Goal: Communication & Community: Answer question/provide support

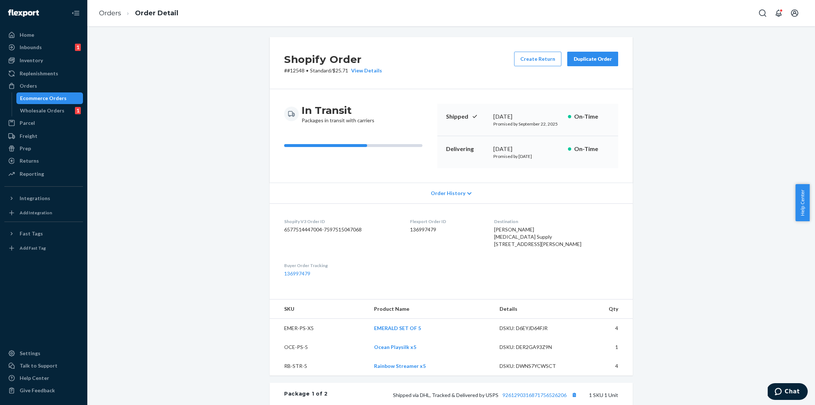
click at [446, 196] on span "Order History" at bounding box center [448, 193] width 35 height 7
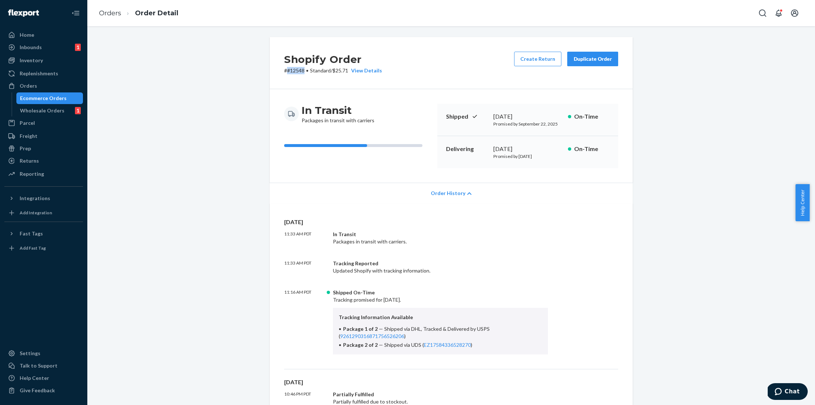
drag, startPoint x: 302, startPoint y: 71, endPoint x: 286, endPoint y: 71, distance: 16.0
click at [286, 71] on p "# #12548 • Standard / $25.71 View Details" at bounding box center [333, 70] width 98 height 7
copy p "#12548"
click at [795, 395] on button "Chat" at bounding box center [787, 391] width 41 height 17
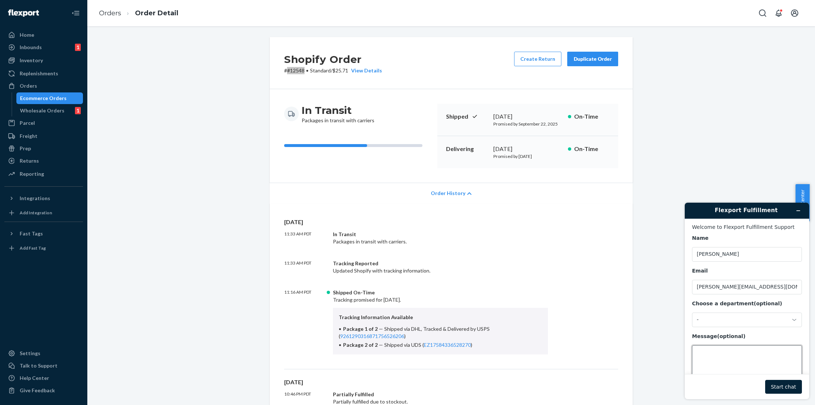
click at [723, 356] on textarea "Message (optional)" at bounding box center [747, 365] width 110 height 41
paste textarea "#12548"
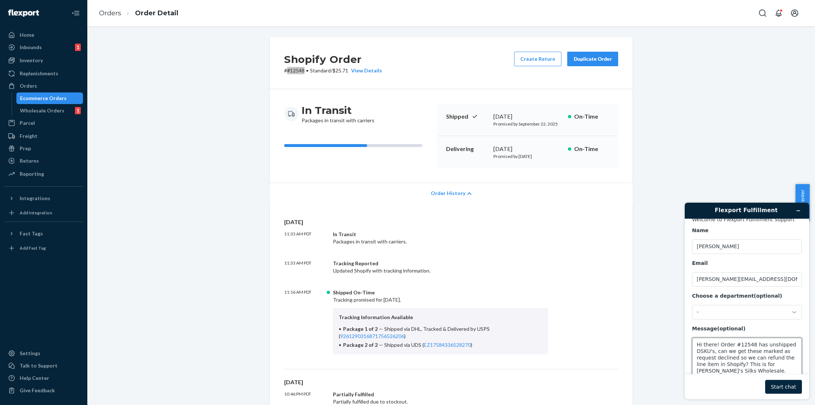
type textarea "Hi there! Order #12548 has unshipped DSKU's, can we get these marked as request…"
click at [771, 387] on button "Start chat" at bounding box center [784, 387] width 37 height 14
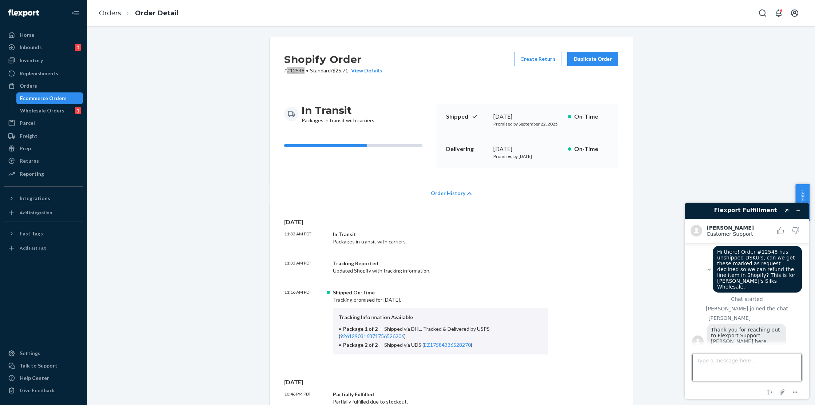
scroll to position [4, 0]
click at [731, 369] on textarea "Type a message here..." at bounding box center [747, 368] width 109 height 28
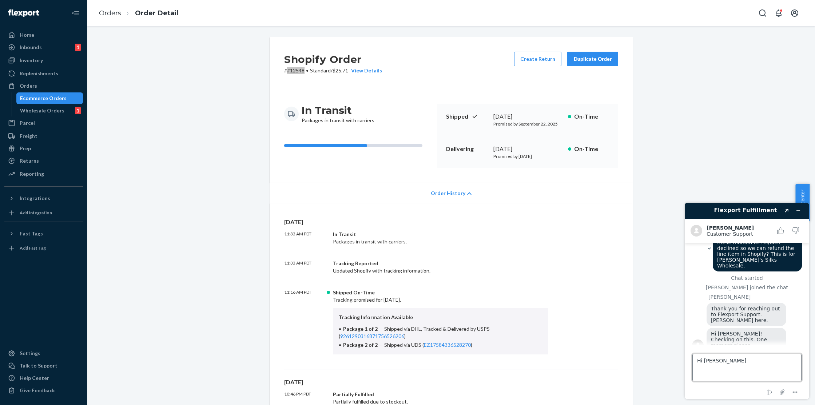
scroll to position [21, 0]
type textarea "Hi Beatriz! Thanks :)"
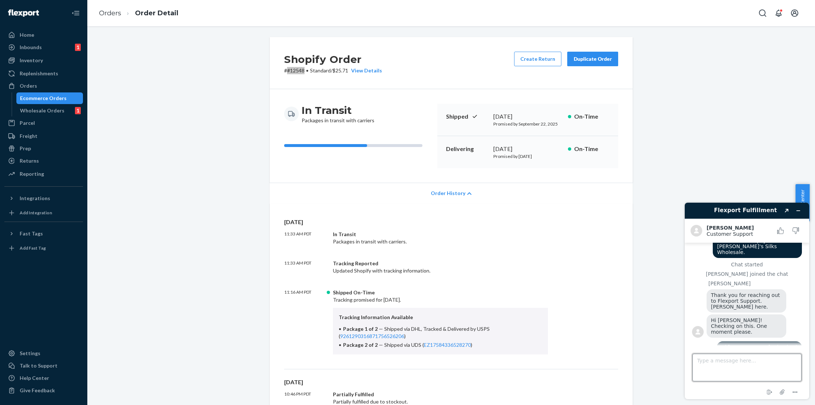
scroll to position [80, 0]
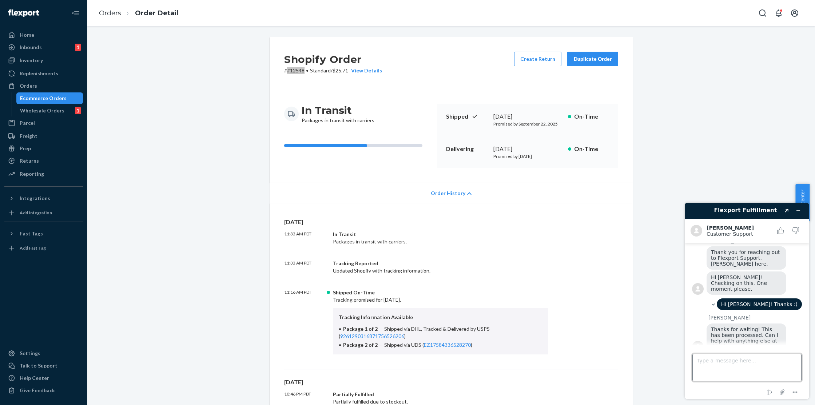
click at [761, 367] on textarea "Type a message here..." at bounding box center [747, 368] width 109 height 28
type textarea "That's it, thanks!"
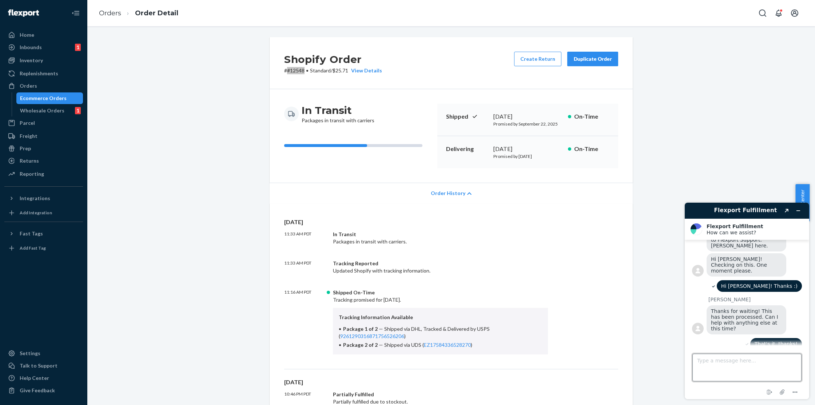
scroll to position [166, 0]
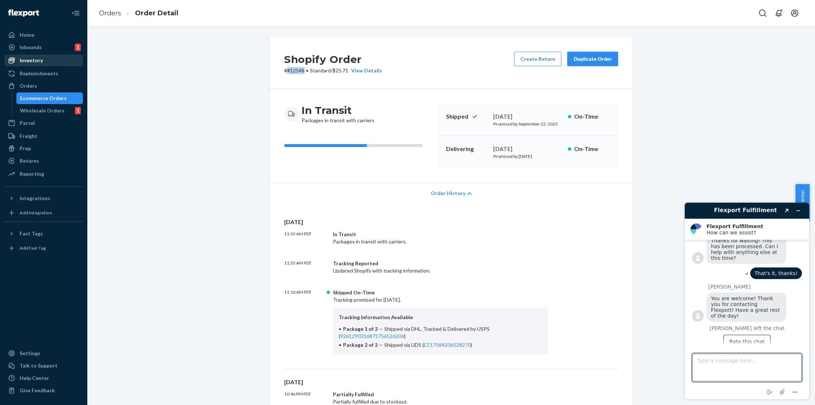
click at [48, 58] on div "Inventory" at bounding box center [43, 60] width 77 height 10
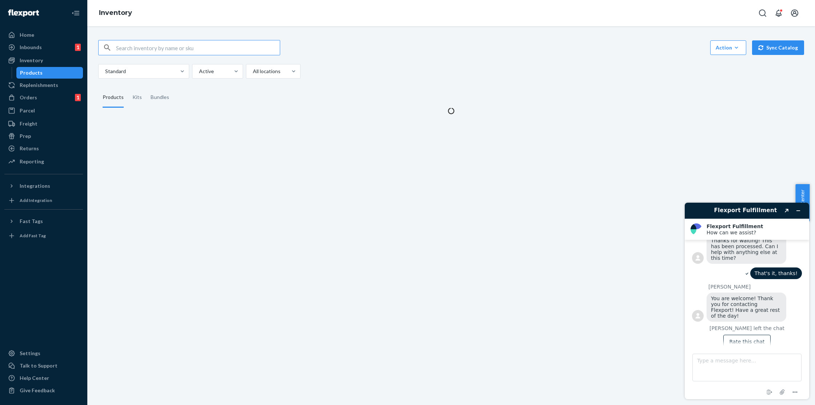
click at [165, 44] on input "text" at bounding box center [198, 47] width 164 height 15
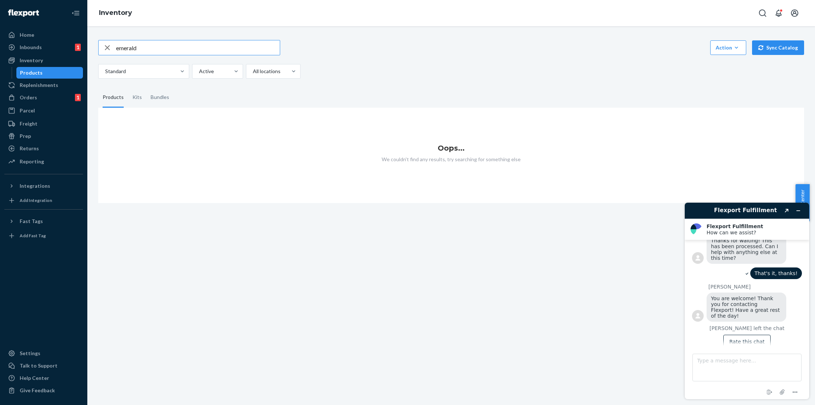
type input "emerald"
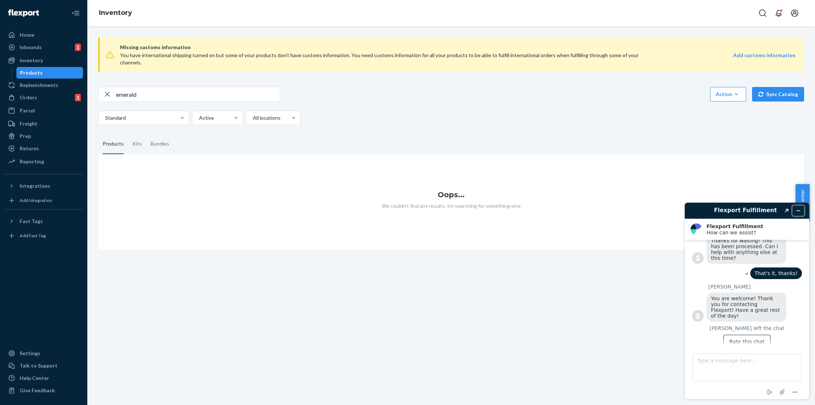
click at [798, 210] on icon "Minimize widget" at bounding box center [798, 210] width 5 height 5
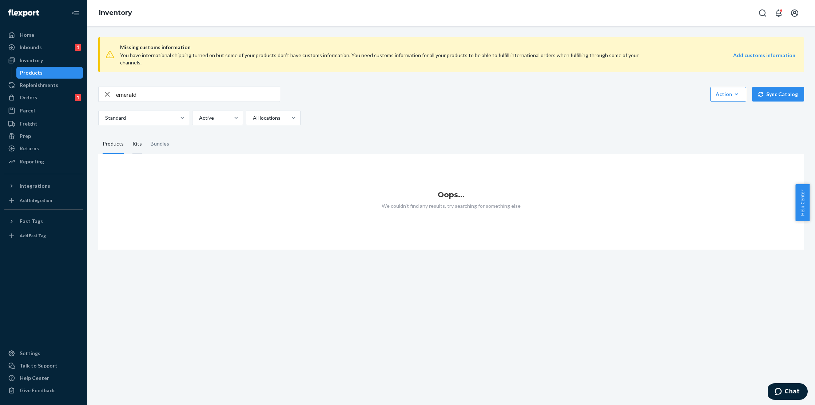
click at [140, 135] on div "Kits" at bounding box center [137, 144] width 9 height 20
click at [128, 134] on input "Kits" at bounding box center [128, 134] width 0 height 0
click at [162, 136] on div "Bundles" at bounding box center [160, 144] width 19 height 20
click at [146, 134] on input "Bundles" at bounding box center [146, 134] width 0 height 0
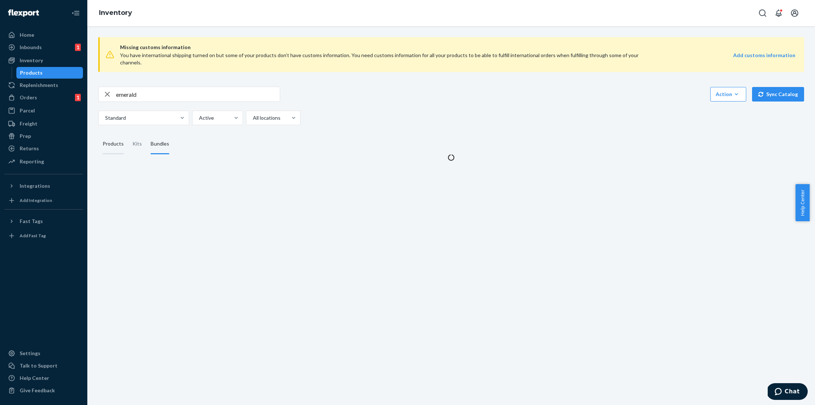
click at [115, 136] on div "Products" at bounding box center [113, 144] width 21 height 20
click at [98, 134] on input "Products" at bounding box center [98, 134] width 0 height 0
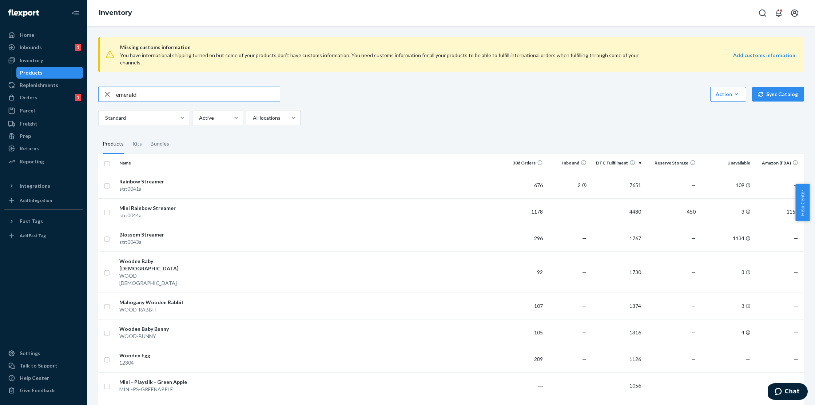
type input "emerald"
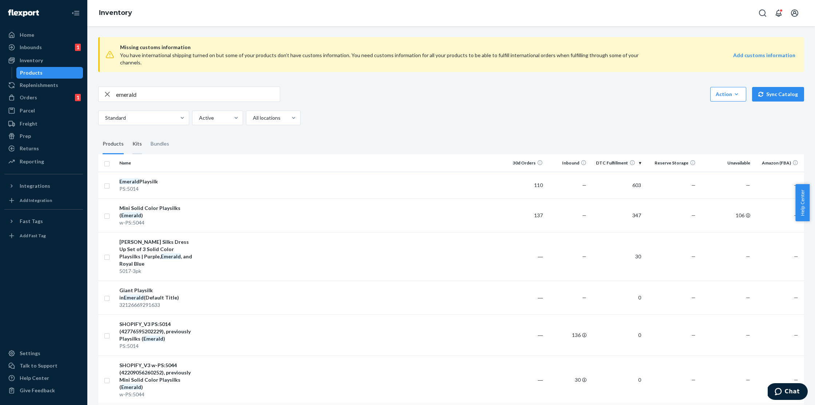
click at [135, 134] on div "Kits" at bounding box center [137, 144] width 9 height 20
click at [128, 134] on input "Kits" at bounding box center [128, 134] width 0 height 0
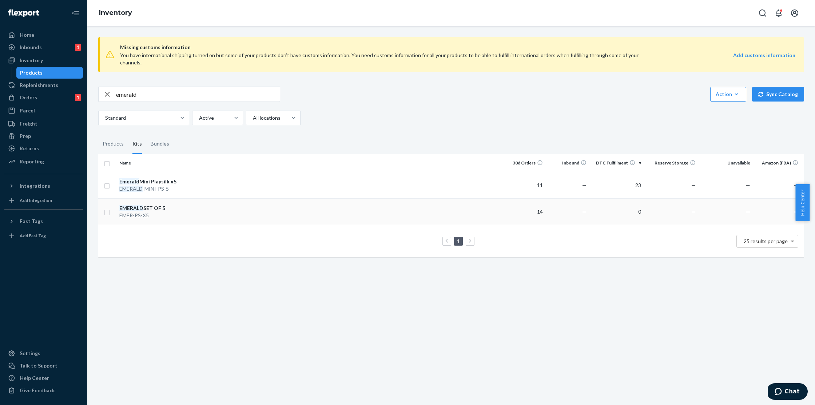
click at [167, 205] on div "EMERALD SET OF 5" at bounding box center [157, 208] width 76 height 7
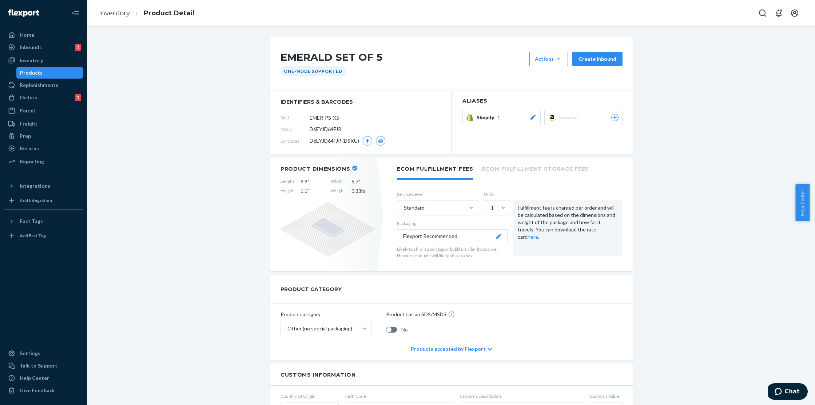
click at [505, 118] on div "Shopify 1" at bounding box center [507, 117] width 60 height 7
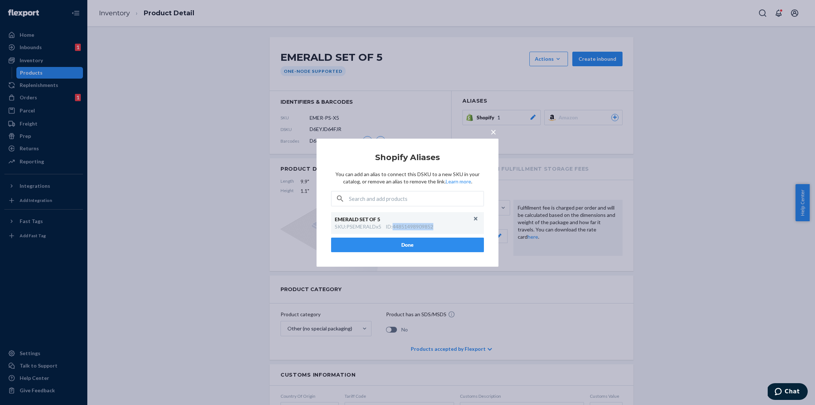
drag, startPoint x: 439, startPoint y: 225, endPoint x: 395, endPoint y: 229, distance: 43.8
click at [395, 229] on div "SKU : PSEMERALDx5 ID : 44851498909852" at bounding box center [408, 226] width 146 height 7
copy div "44851498909852"
click at [449, 242] on button "Done" at bounding box center [407, 245] width 153 height 15
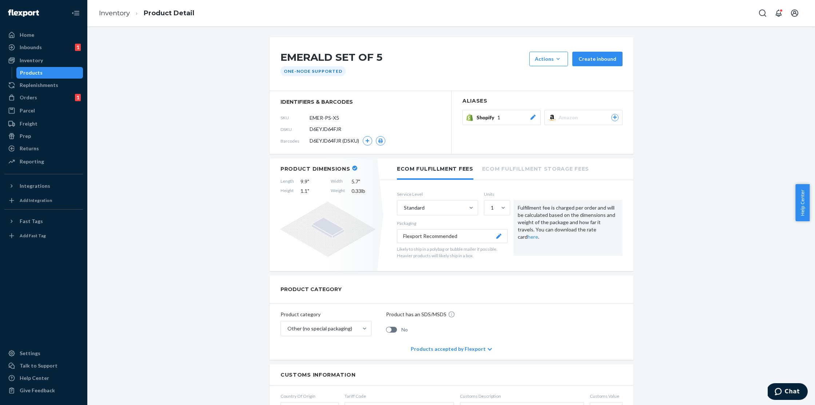
click at [502, 107] on section "Aliases Shopify 1 Amazon" at bounding box center [543, 122] width 182 height 63
click at [500, 116] on div "Shopify 1" at bounding box center [507, 117] width 60 height 7
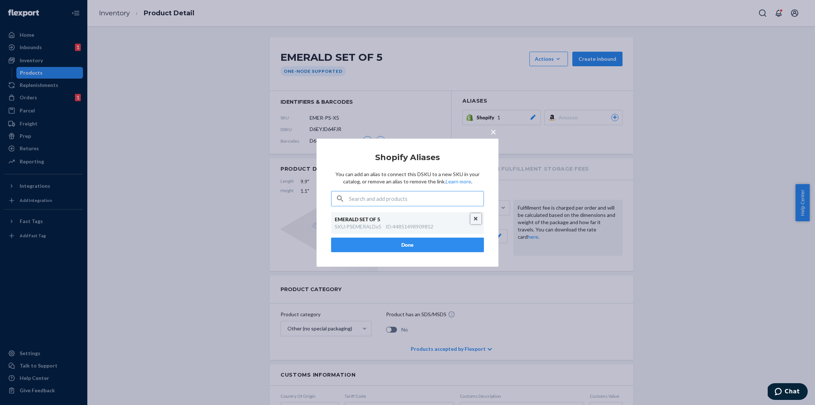
click at [475, 218] on button "Unlink" at bounding box center [476, 218] width 11 height 11
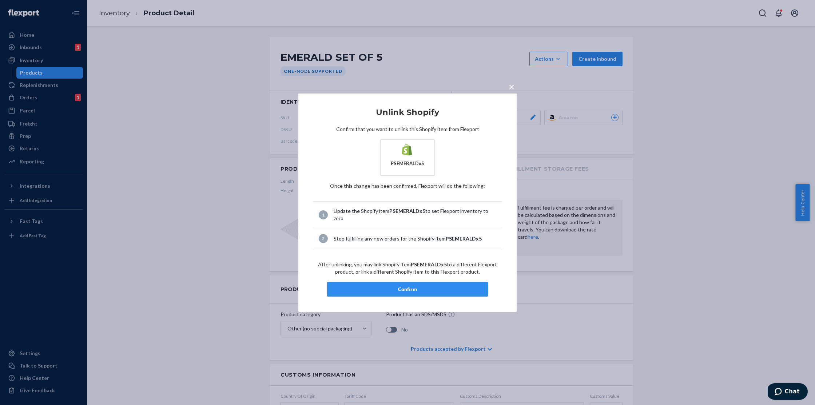
click at [431, 286] on div "Confirm" at bounding box center [407, 289] width 149 height 7
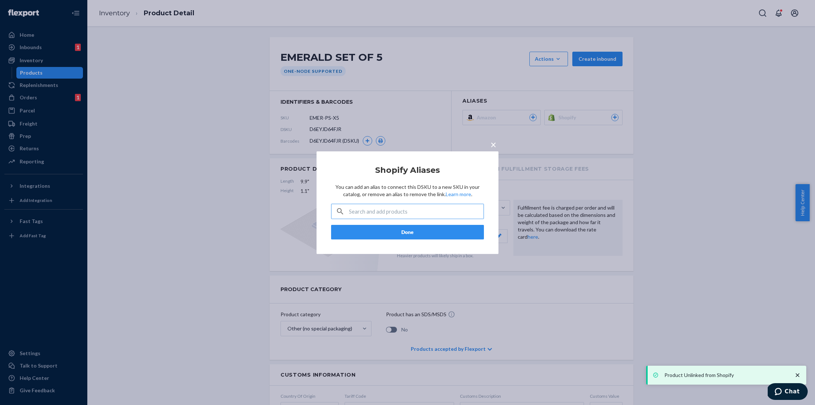
drag, startPoint x: 251, startPoint y: 119, endPoint x: 246, endPoint y: 113, distance: 7.2
click at [250, 118] on div "× Shopify Aliases You can add an alias to connect this DSKU to a new SKU in you…" at bounding box center [407, 202] width 815 height 405
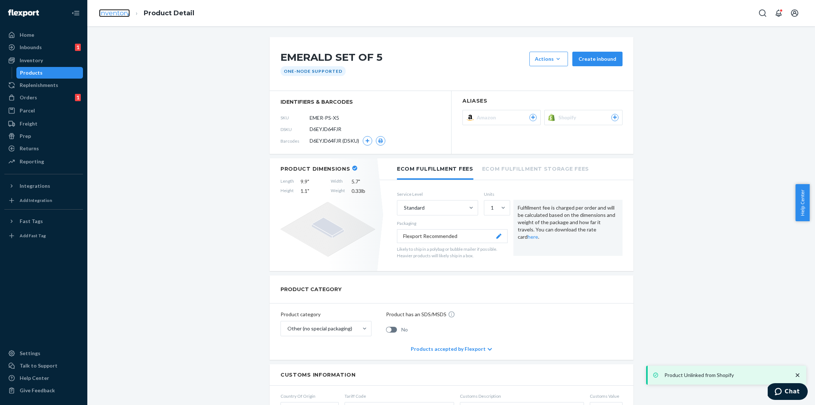
click at [116, 11] on link "Inventory" at bounding box center [114, 13] width 31 height 8
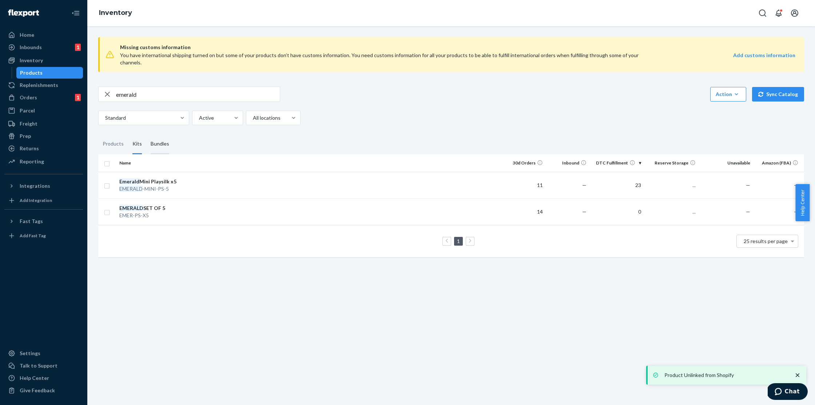
drag, startPoint x: 168, startPoint y: 137, endPoint x: 178, endPoint y: 146, distance: 12.9
click at [168, 137] on div "Bundles" at bounding box center [159, 144] width 27 height 20
click at [146, 134] on input "Bundles" at bounding box center [146, 134] width 0 height 0
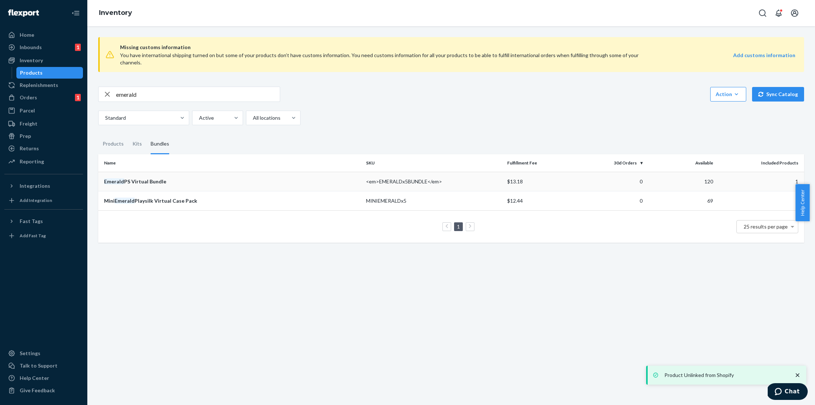
click at [170, 172] on td "Emerald PS Virtual Bundle" at bounding box center [230, 181] width 265 height 19
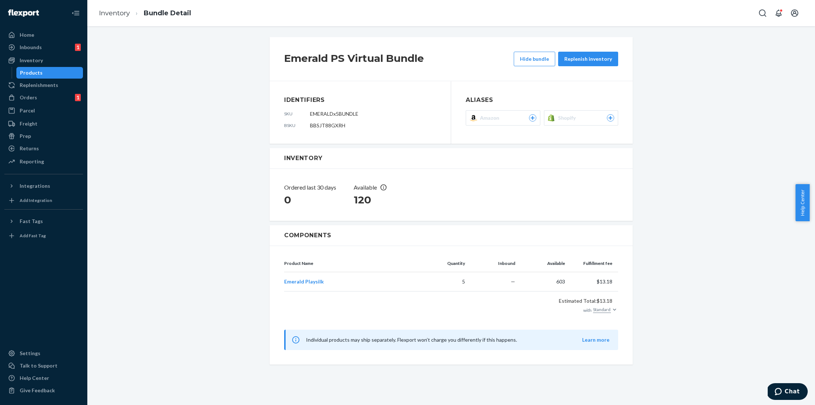
click at [575, 120] on span "Shopify" at bounding box center [568, 117] width 21 height 7
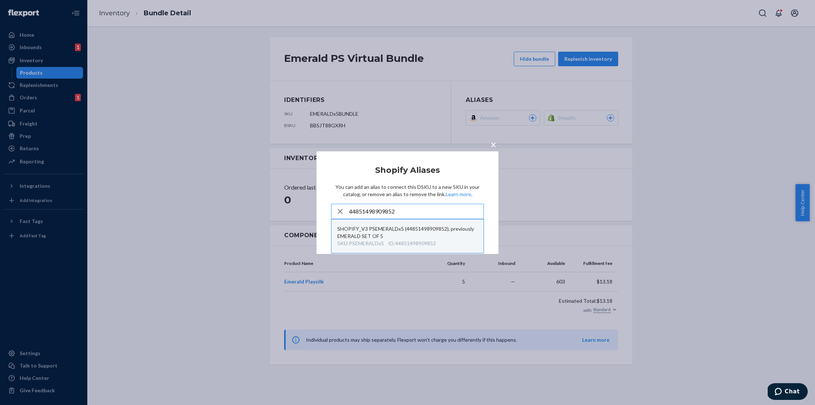
type input "44851498909852"
click at [416, 231] on div "SHOPIFY_V3 PSEMERALDx5 (44851498909852), previously EMERALD SET OF 5" at bounding box center [407, 232] width 141 height 15
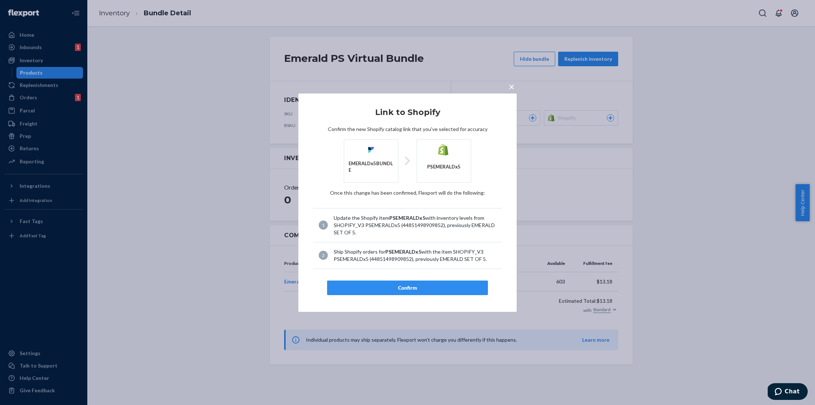
click at [413, 282] on button "Confirm" at bounding box center [407, 288] width 161 height 15
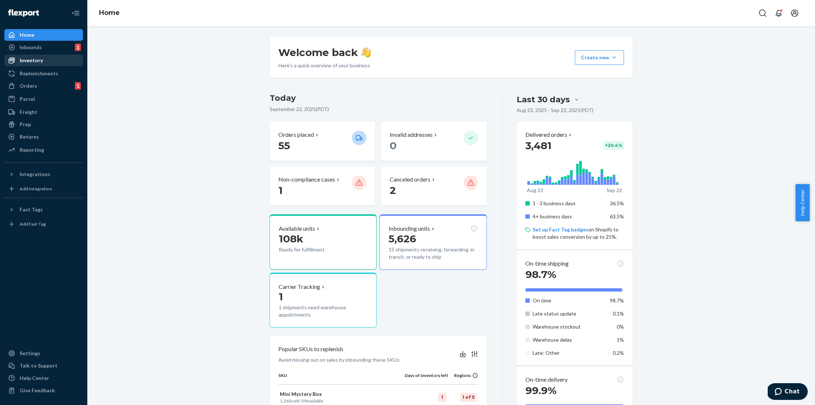
click at [54, 63] on div "Inventory" at bounding box center [43, 60] width 77 height 10
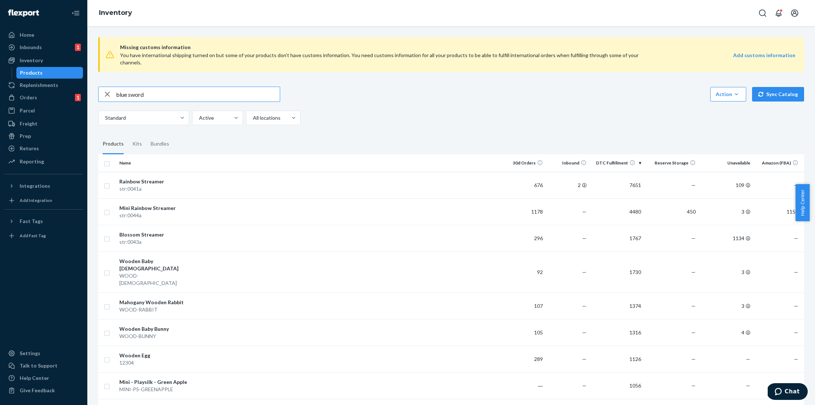
type input "blue sword"
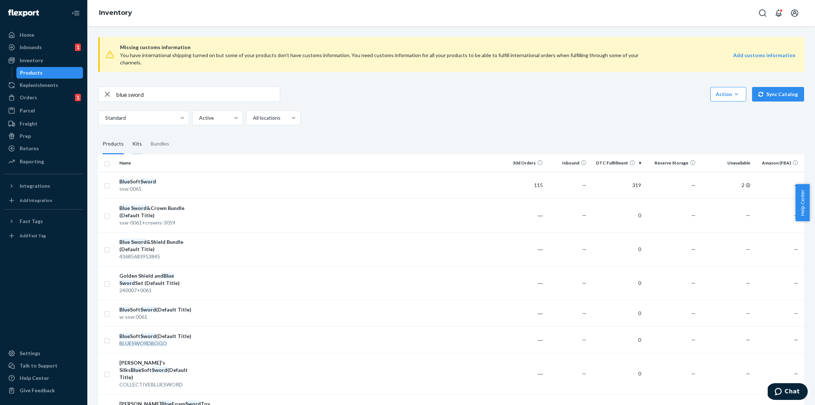
click at [135, 137] on div "Kits" at bounding box center [137, 144] width 9 height 20
click at [128, 134] on input "Kits" at bounding box center [128, 134] width 0 height 0
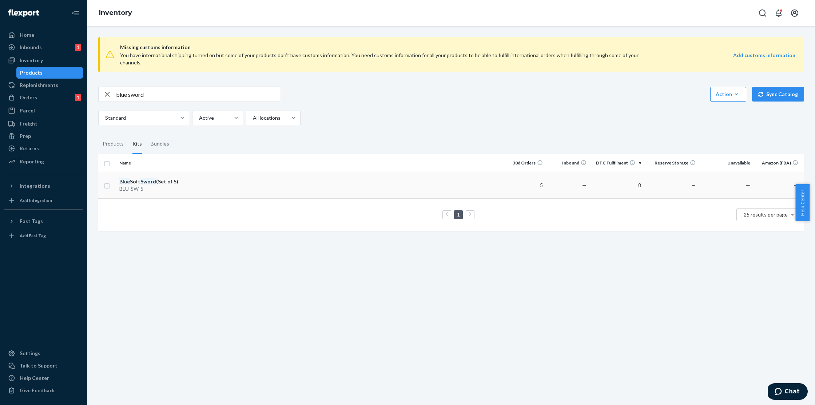
click at [174, 178] on div "Blue Soft Sword (Set of 5)" at bounding box center [157, 181] width 76 height 7
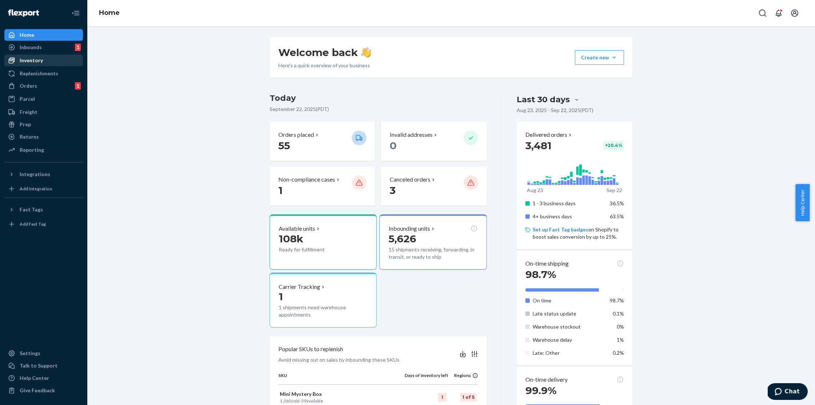
click at [72, 63] on div "Inventory" at bounding box center [43, 60] width 77 height 10
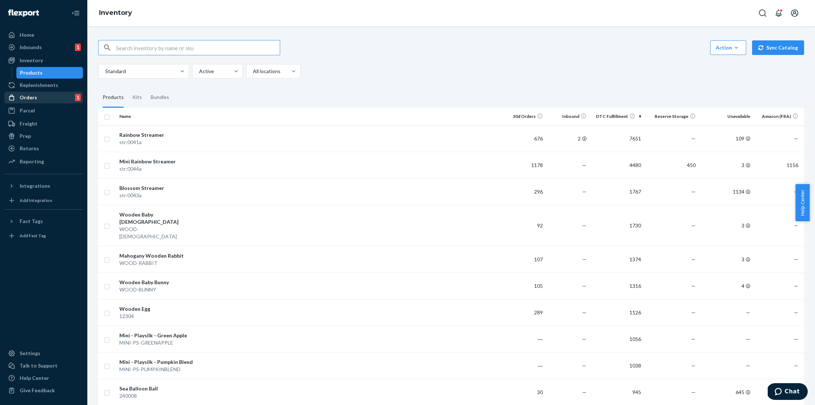
click at [41, 102] on div "Orders 1" at bounding box center [43, 97] width 77 height 10
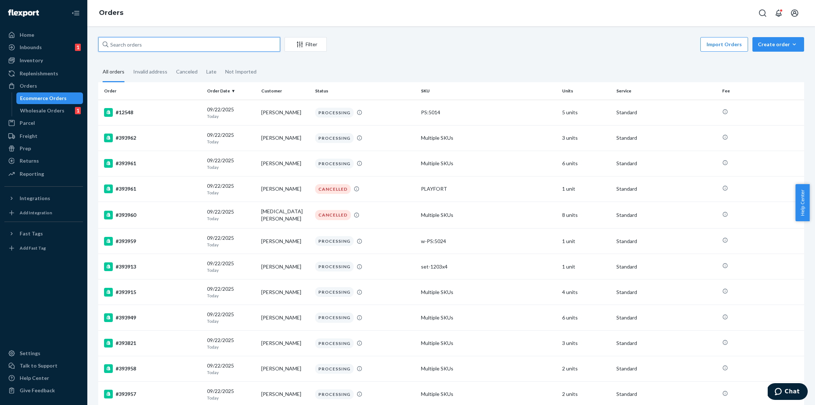
click at [151, 49] on input "text" at bounding box center [189, 44] width 182 height 15
paste input "Renee Fontaine"
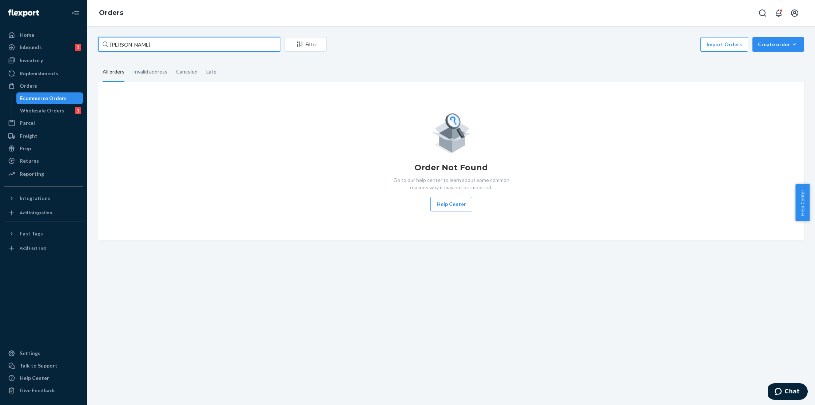
drag, startPoint x: 198, startPoint y: 44, endPoint x: 98, endPoint y: 35, distance: 99.7
click at [98, 35] on div "Renee Fontaine Filter Import Orders Create order Ecommerce order Removal order …" at bounding box center [451, 215] width 728 height 379
paste input "Stella Hudson Claire Fu"
type input "Stella Hudson Claire Funtaine"
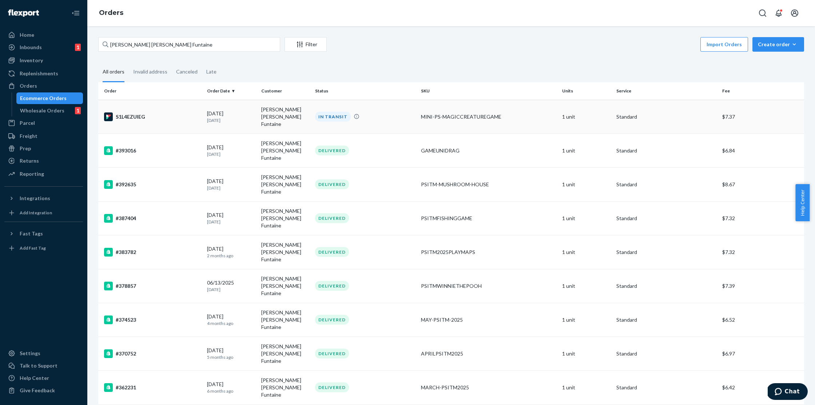
click at [155, 112] on div "S1L4EZUIEG" at bounding box center [152, 116] width 97 height 9
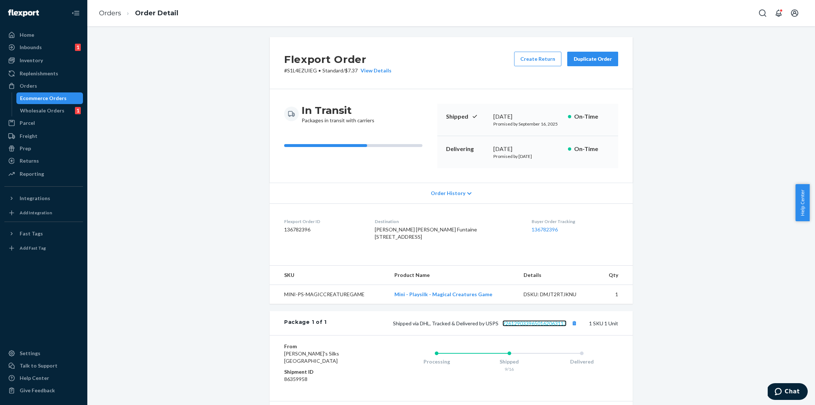
click at [551, 327] on link "9261290339650162063113" at bounding box center [535, 323] width 64 height 6
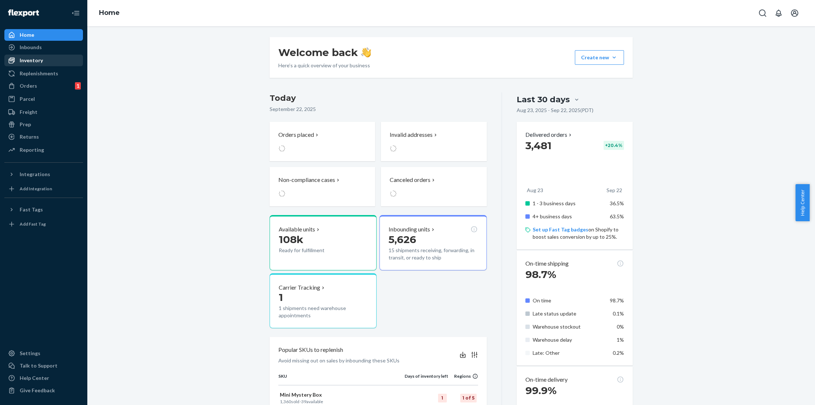
click at [34, 59] on div "Inventory" at bounding box center [31, 60] width 23 height 7
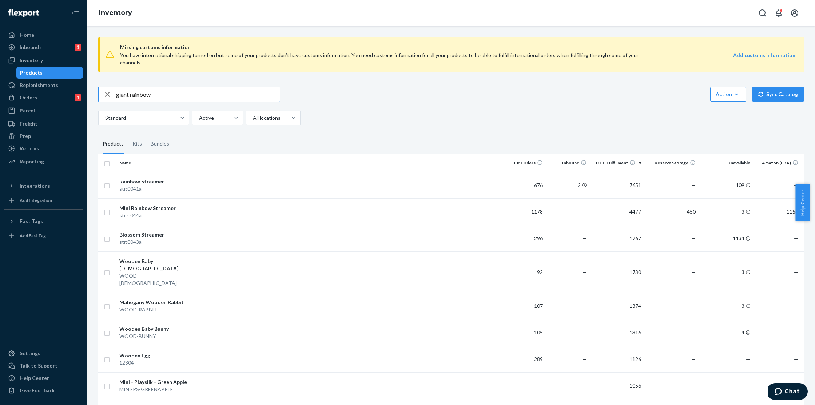
type input "giant rainbow"
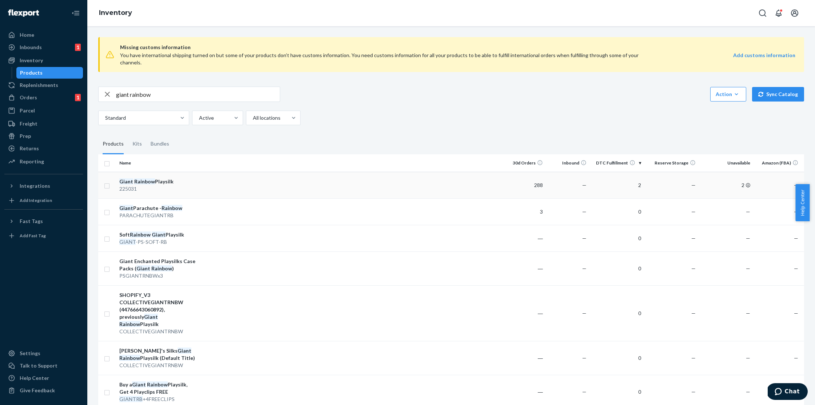
click at [220, 182] on td at bounding box center [350, 185] width 304 height 27
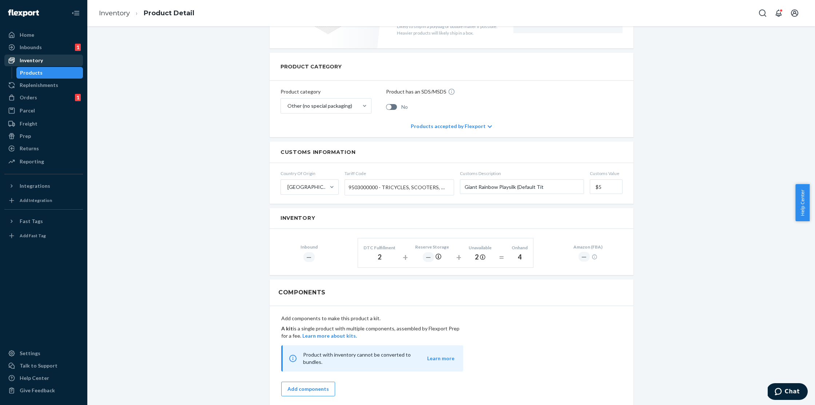
scroll to position [27, 0]
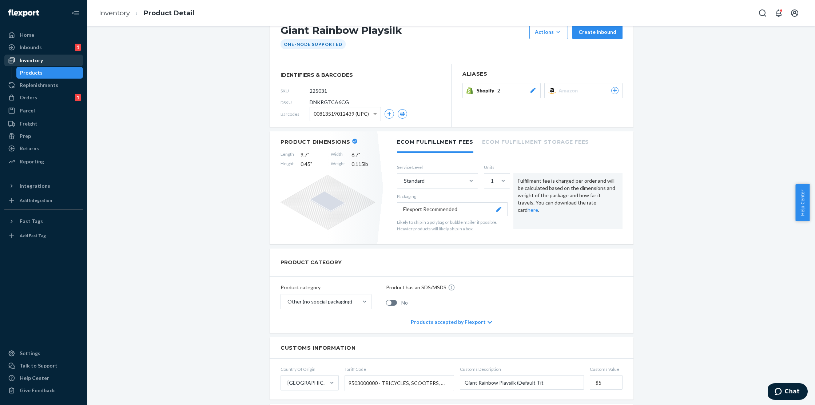
drag, startPoint x: 54, startPoint y: 55, endPoint x: 67, endPoint y: 56, distance: 13.1
click at [54, 55] on div "Inventory" at bounding box center [43, 60] width 77 height 10
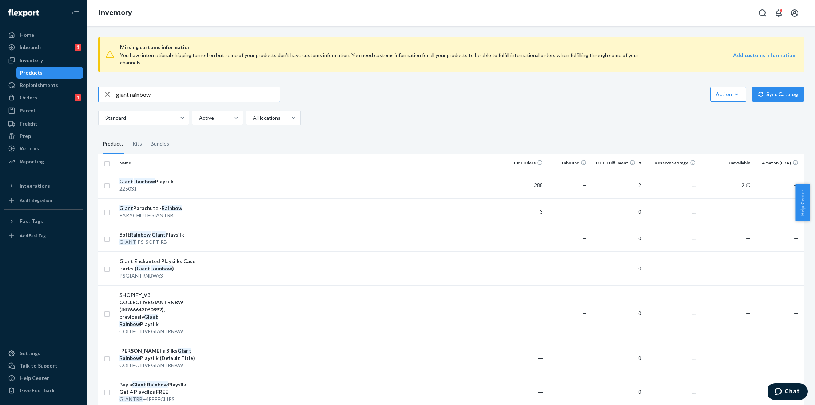
drag, startPoint x: 174, startPoint y: 87, endPoint x: 94, endPoint y: 86, distance: 80.8
click at [94, 86] on div "Missing customs information You have international shipping turned on but some …" at bounding box center [451, 328] width 717 height 594
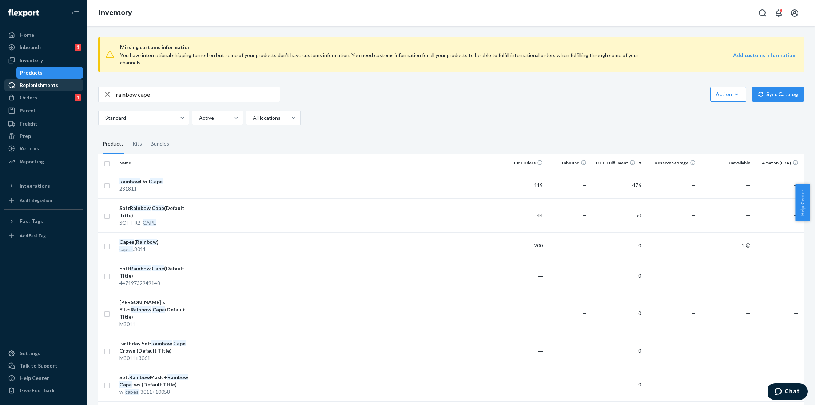
drag, startPoint x: 170, startPoint y: 90, endPoint x: 82, endPoint y: 88, distance: 88.5
click at [82, 88] on div "Home Inbounds 1 Shipping Plans Problems 1 Inventory Products Replenishments Ord…" at bounding box center [407, 202] width 815 height 405
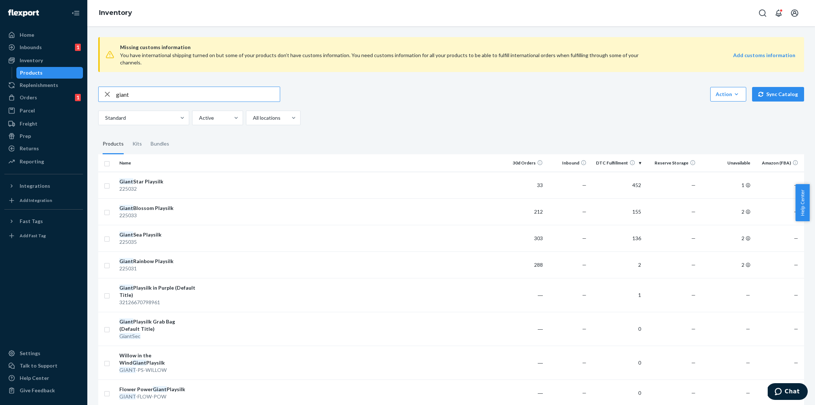
drag, startPoint x: 183, startPoint y: 88, endPoint x: 103, endPoint y: 84, distance: 80.2
click at [103, 87] on div "giant" at bounding box center [189, 94] width 181 height 15
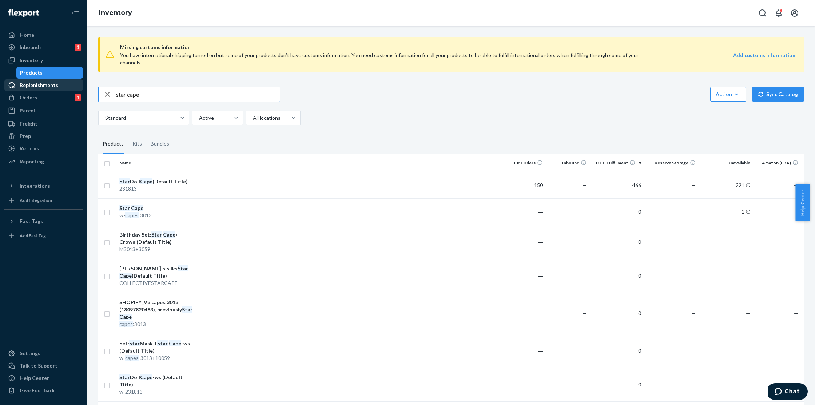
drag, startPoint x: 128, startPoint y: 88, endPoint x: 71, endPoint y: 84, distance: 56.9
click at [71, 84] on div "Home Inbounds 1 Shipping Plans Problems 1 Inventory Products Replenishments Ord…" at bounding box center [407, 202] width 815 height 405
type input "cape"
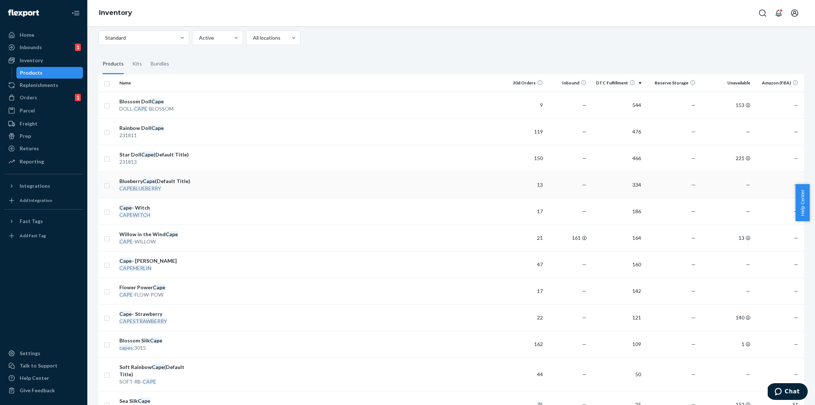
scroll to position [90, 0]
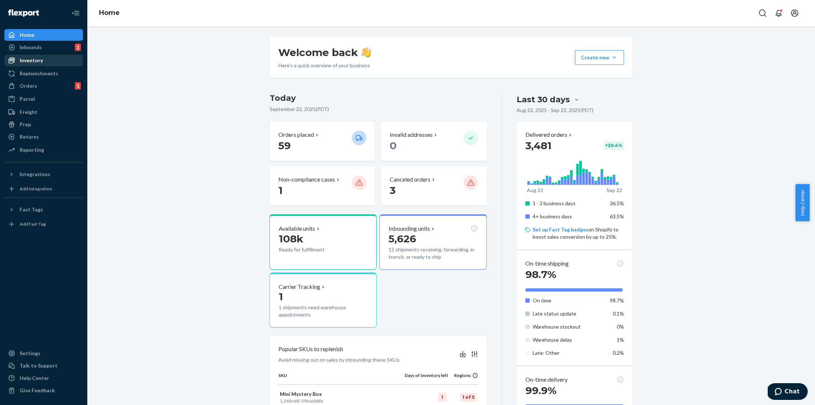
click at [44, 58] on div "Inventory" at bounding box center [43, 60] width 77 height 10
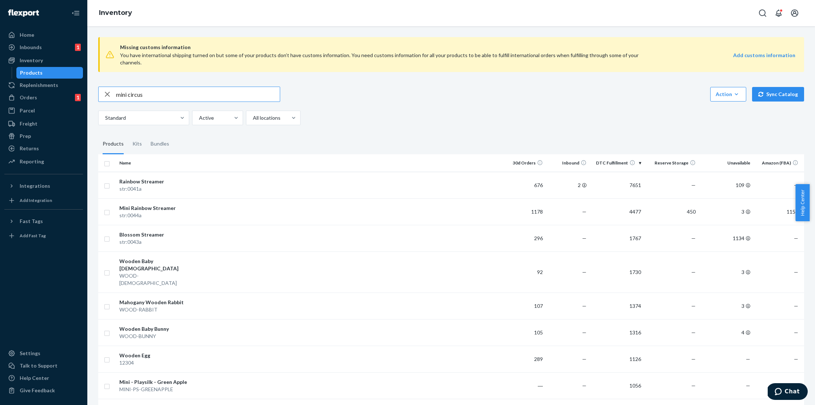
type input "mini circus"
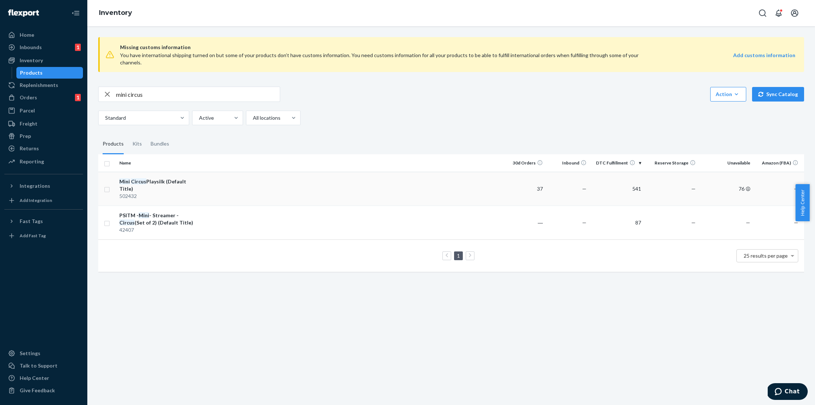
click at [162, 193] on div "502432" at bounding box center [157, 196] width 76 height 7
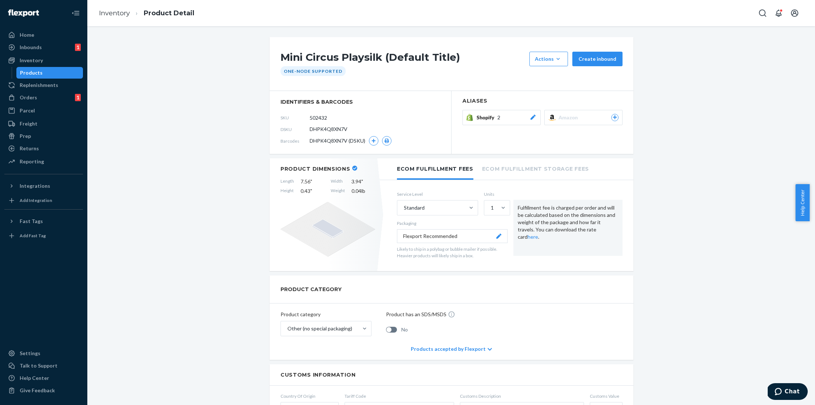
click at [272, 32] on div "Mini Circus Playsilk (Default Title) Actions Add components Hide Request remova…" at bounding box center [451, 215] width 728 height 379
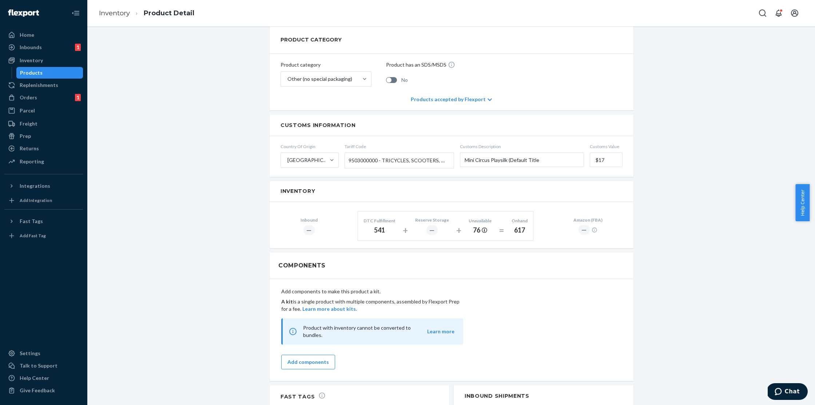
scroll to position [427, 0]
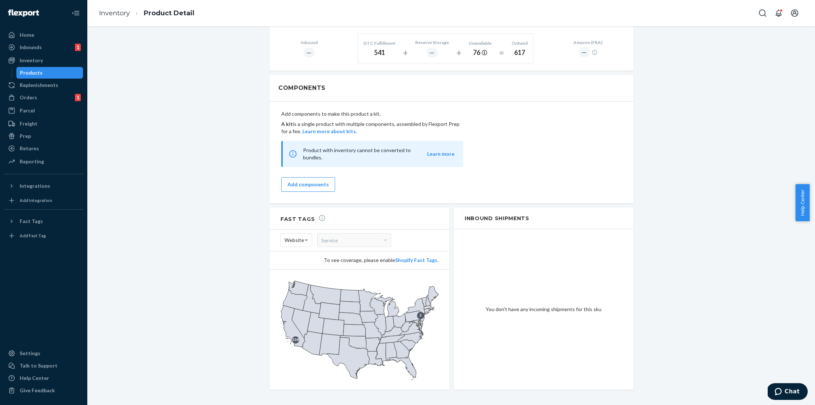
click at [418, 311] on icon at bounding box center [413, 316] width 17 height 11
click at [30, 39] on div "Home" at bounding box center [43, 35] width 77 height 10
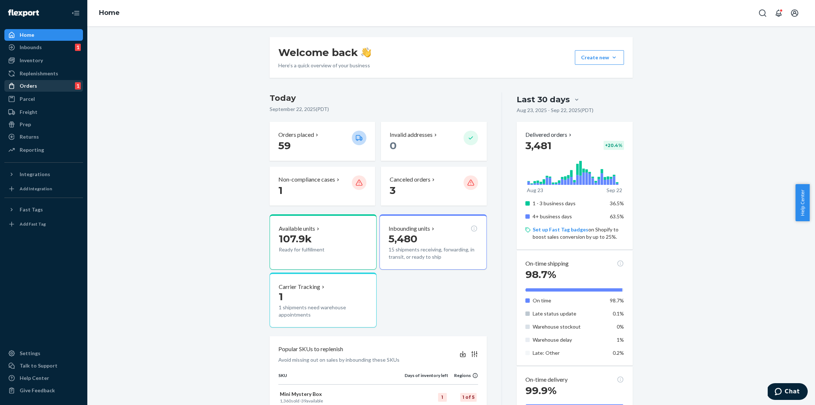
click at [38, 86] on div "Orders 1" at bounding box center [43, 86] width 77 height 10
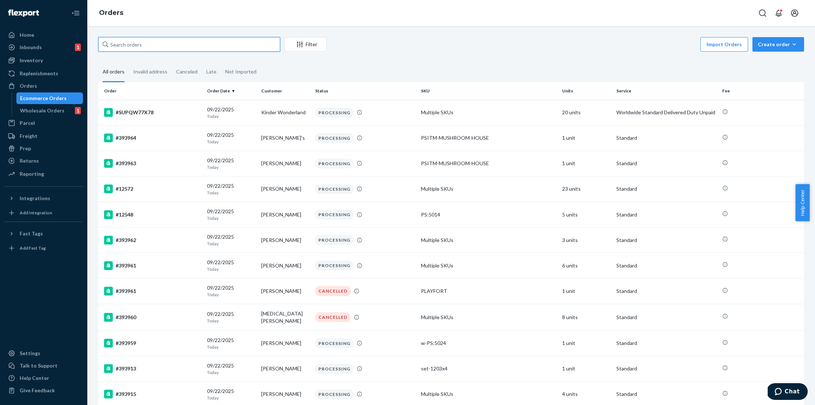
click at [158, 46] on input "text" at bounding box center [189, 44] width 182 height 15
paste input "#390172"
type input "#390172"
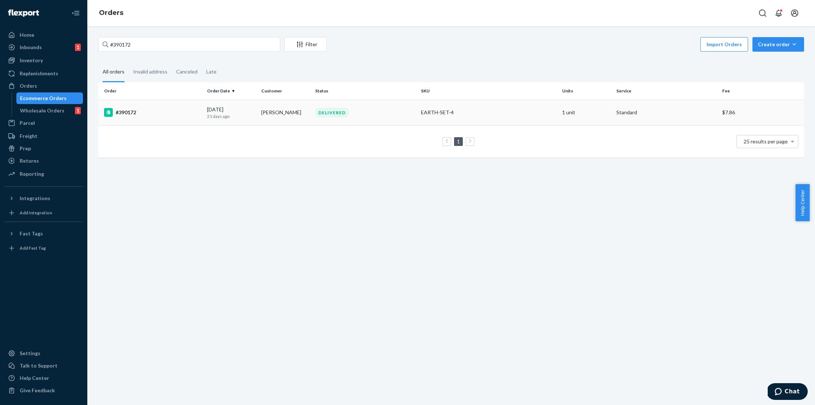
click at [171, 115] on div "#390172" at bounding box center [152, 112] width 97 height 9
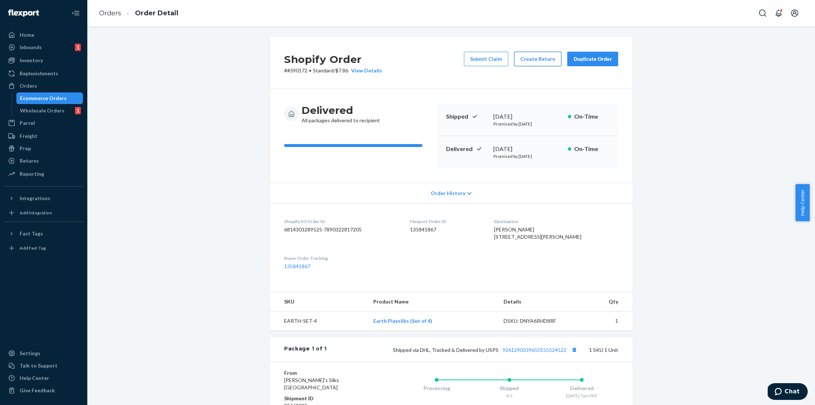
click at [532, 62] on button "Create Return" at bounding box center [537, 59] width 47 height 15
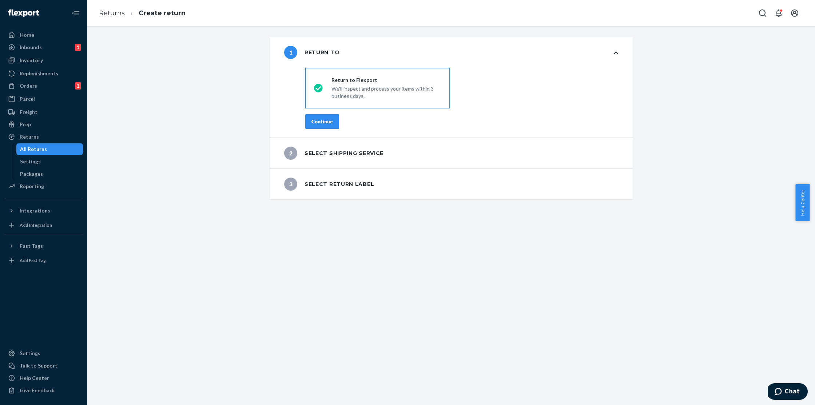
click at [320, 121] on div "Continue" at bounding box center [322, 121] width 21 height 7
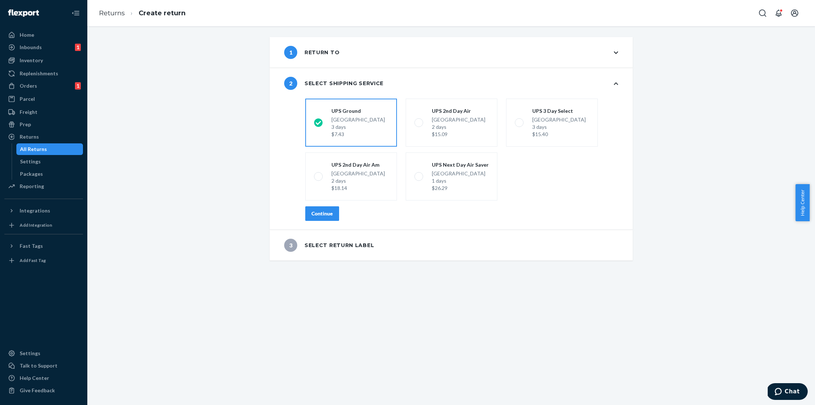
click at [321, 219] on button "Continue" at bounding box center [322, 213] width 34 height 15
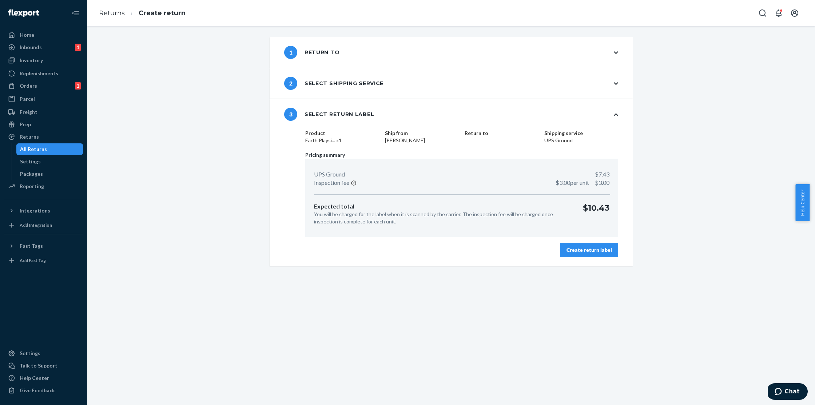
click at [574, 250] on div "Create return label" at bounding box center [590, 249] width 46 height 7
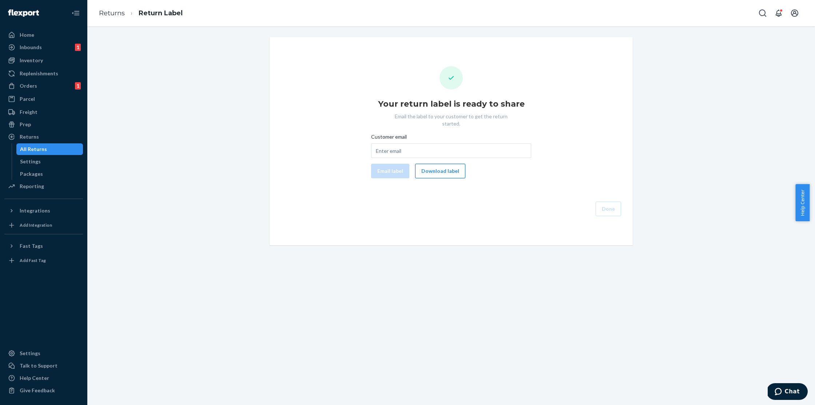
click at [431, 166] on button "Download label" at bounding box center [440, 171] width 50 height 15
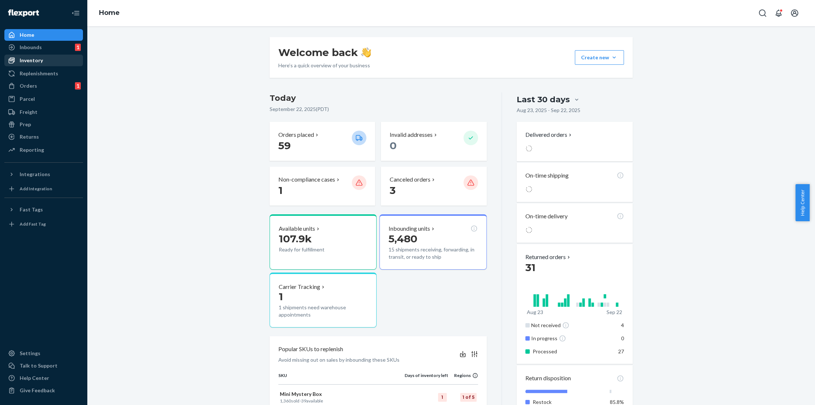
click at [51, 62] on div "Inventory" at bounding box center [43, 60] width 77 height 10
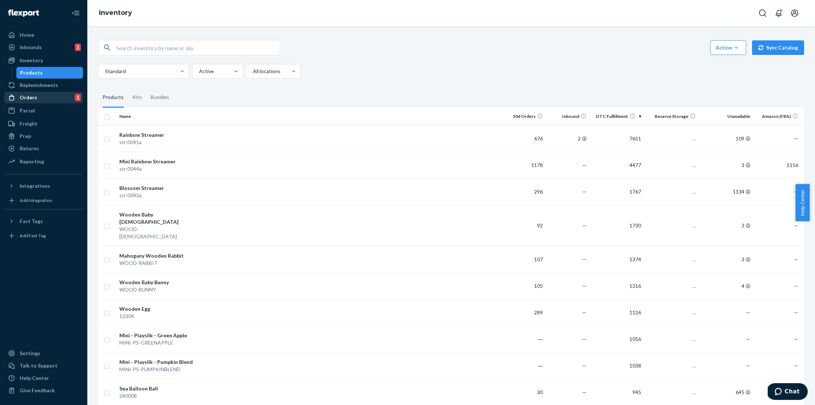
click at [45, 96] on div "Orders 1" at bounding box center [43, 97] width 77 height 10
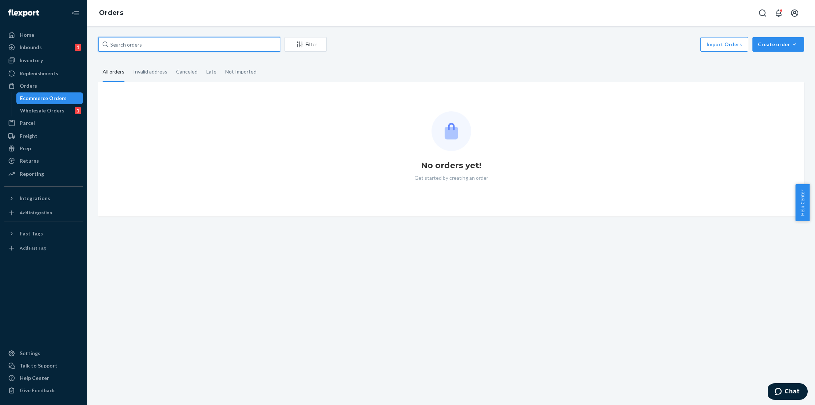
click at [152, 43] on input "text" at bounding box center [189, 44] width 182 height 15
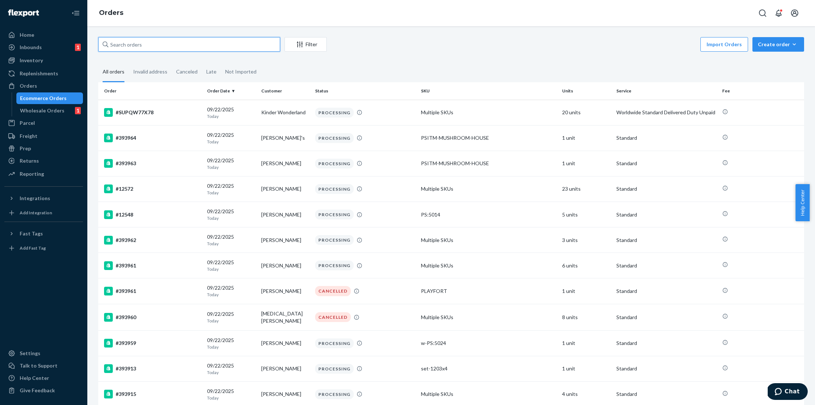
paste input "#392565"
type input "#392565"
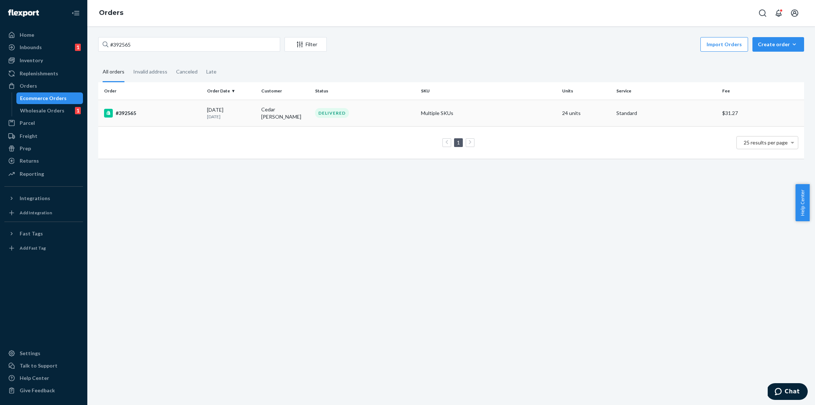
click at [172, 116] on div "#392565" at bounding box center [152, 113] width 97 height 9
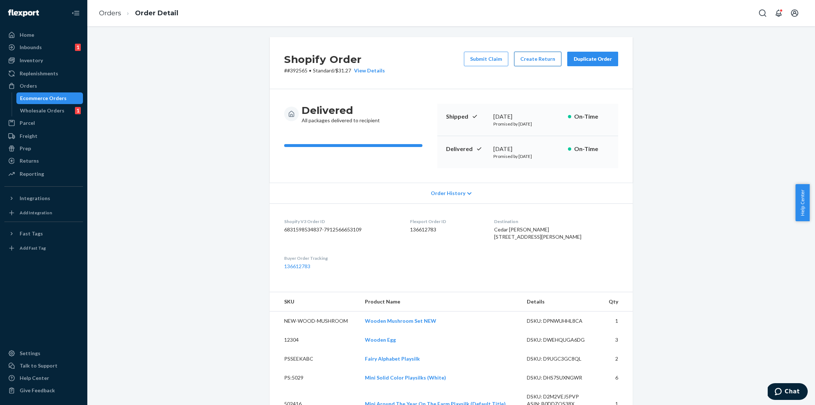
click at [523, 60] on button "Create Return" at bounding box center [537, 59] width 47 height 15
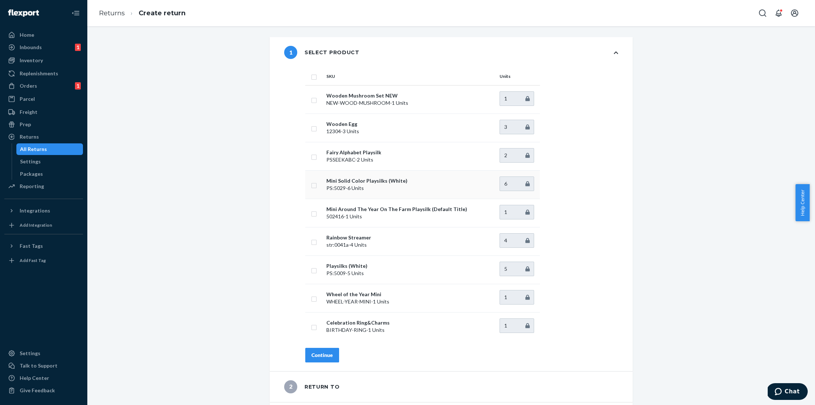
click at [311, 185] on input "checkbox" at bounding box center [314, 185] width 6 height 8
checkbox input "true"
click at [314, 298] on td at bounding box center [314, 298] width 18 height 28
click at [312, 329] on input "checkbox" at bounding box center [314, 327] width 6 height 8
checkbox input "true"
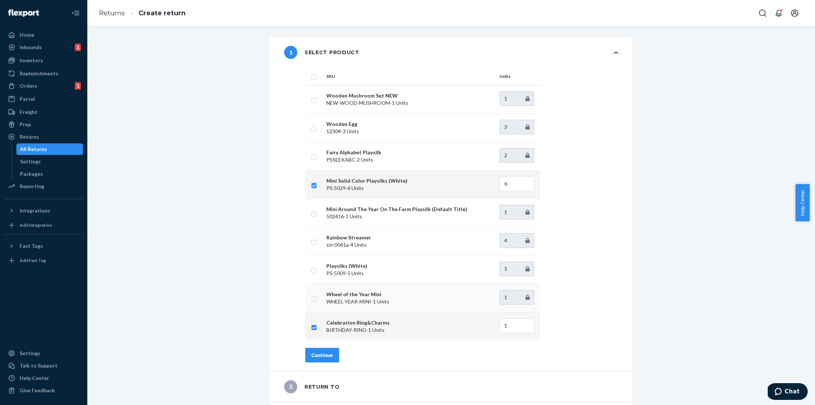
click at [312, 301] on input "checkbox" at bounding box center [314, 299] width 6 height 8
checkbox input "true"
click at [317, 356] on div "Continue" at bounding box center [322, 355] width 21 height 7
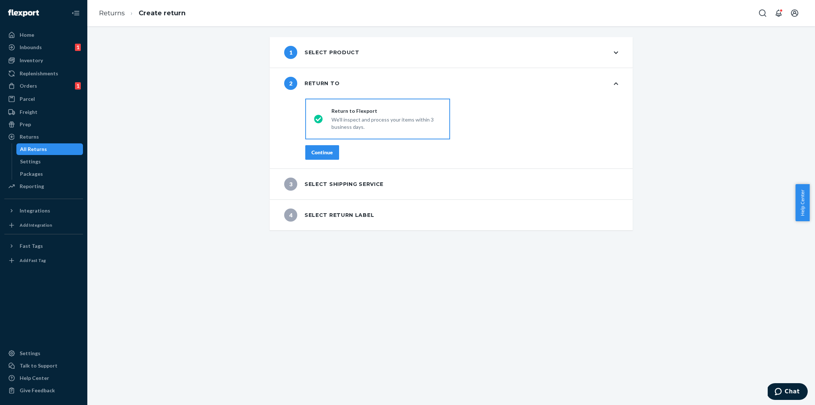
click at [323, 154] on div "Continue" at bounding box center [322, 152] width 21 height 7
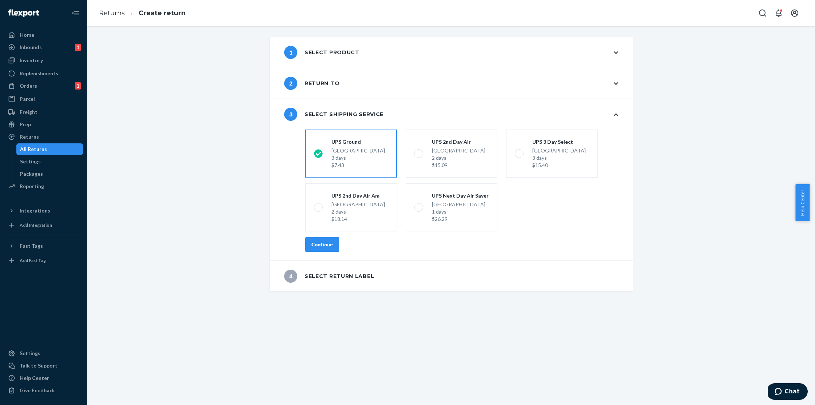
click at [327, 240] on button "Continue" at bounding box center [322, 244] width 34 height 15
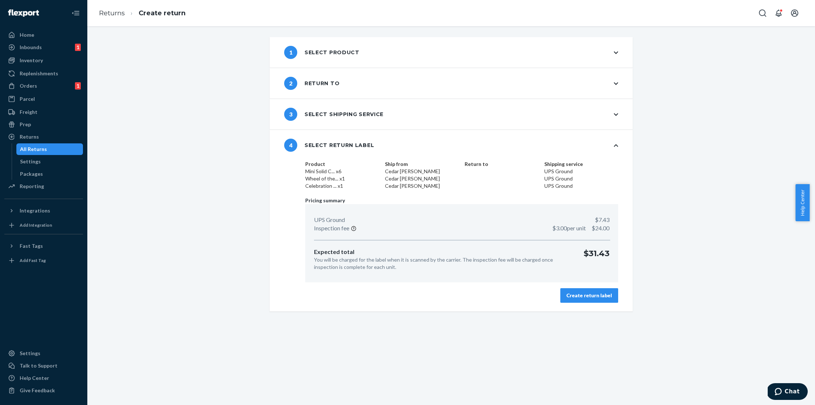
click at [584, 297] on div "Create return label" at bounding box center [590, 295] width 46 height 7
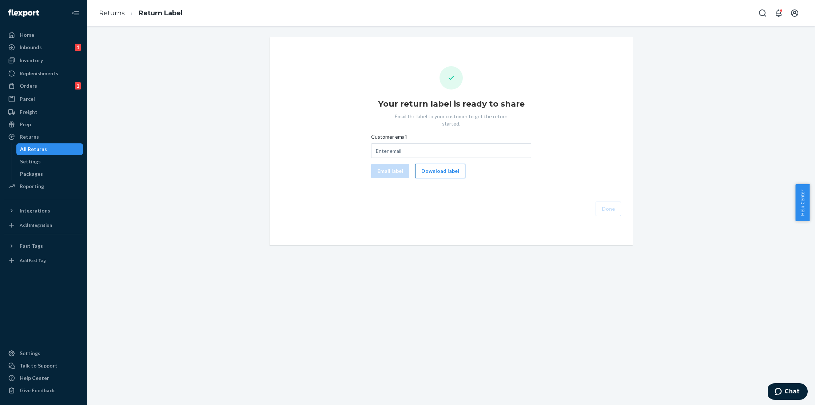
click at [444, 165] on button "Download label" at bounding box center [440, 171] width 50 height 15
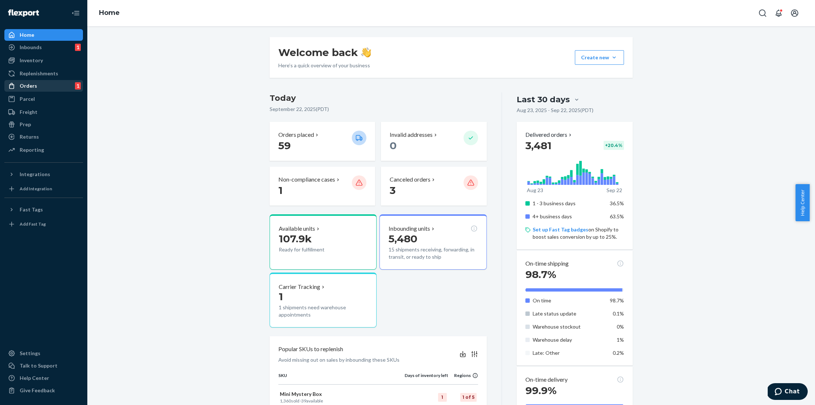
click at [31, 86] on div "Orders" at bounding box center [28, 85] width 17 height 7
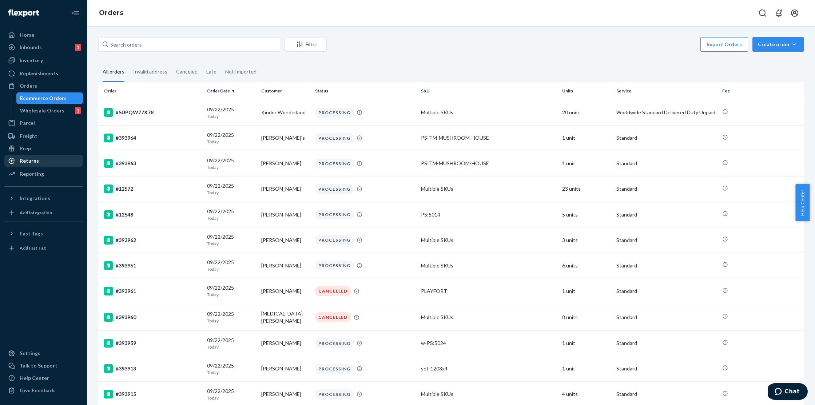
click at [24, 161] on div "Returns" at bounding box center [29, 160] width 19 height 7
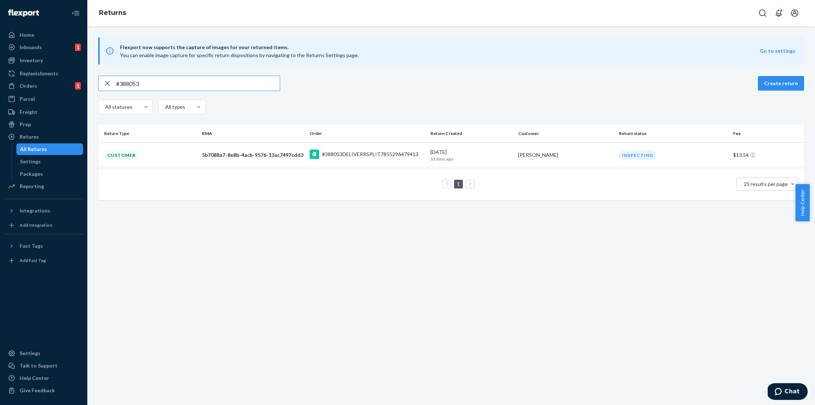
click at [95, 81] on div "#388053 Create return All statuses All types Return Type RMA Order Return Creat…" at bounding box center [451, 138] width 717 height 124
paste input "7807"
drag, startPoint x: 164, startPoint y: 82, endPoint x: 86, endPoint y: 81, distance: 78.3
click at [86, 81] on div "Home Inbounds 1 Shipping Plans Problems 1 Inventory Products Replenishments Ord…" at bounding box center [407, 202] width 815 height 405
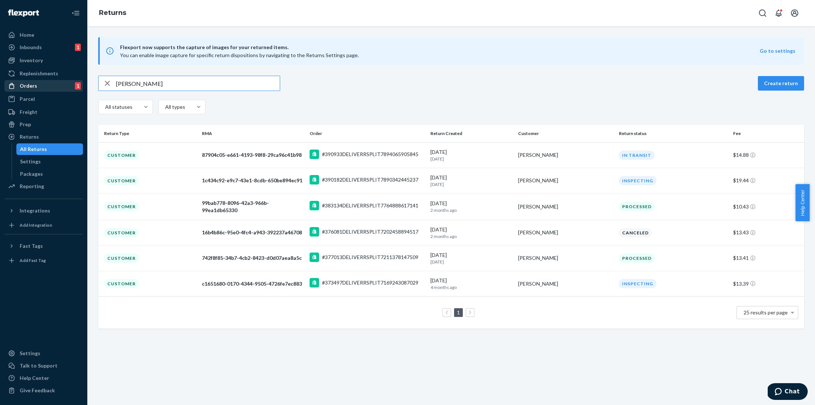
drag, startPoint x: 106, startPoint y: 83, endPoint x: 81, endPoint y: 84, distance: 24.8
click at [81, 84] on div "Home Inbounds 1 Shipping Plans Problems 1 Inventory Products Replenishments Ord…" at bounding box center [407, 202] width 815 height 405
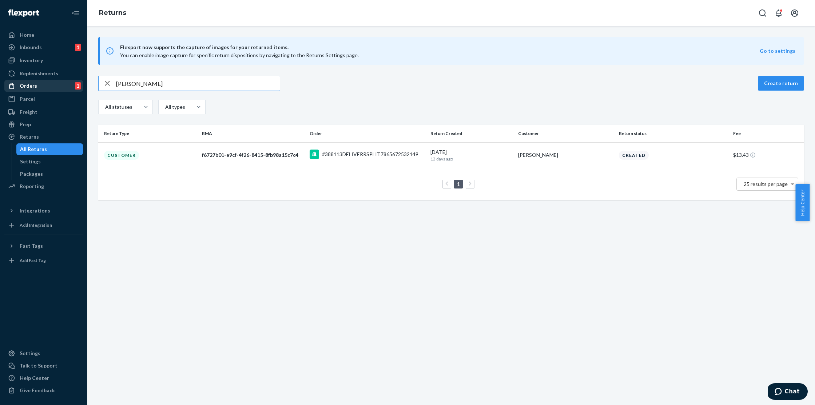
drag, startPoint x: 154, startPoint y: 84, endPoint x: 77, endPoint y: 80, distance: 77.3
click at [77, 80] on div "Home Inbounds 1 Shipping Plans Problems 1 Inventory Products Replenishments Ord…" at bounding box center [407, 202] width 815 height 405
drag, startPoint x: 145, startPoint y: 84, endPoint x: 80, endPoint y: 79, distance: 64.6
click at [80, 79] on div "Home Inbounds 1 Shipping Plans Problems 1 Inventory Products Replenishments Ord…" at bounding box center [407, 202] width 815 height 405
drag, startPoint x: 154, startPoint y: 83, endPoint x: 89, endPoint y: 82, distance: 64.4
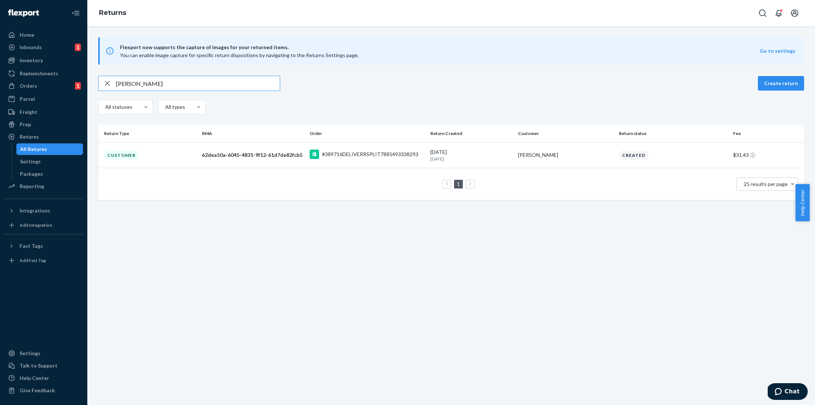
click at [89, 82] on div "[PERSON_NAME] Create return All statuses All types Return Type RMA Order Return…" at bounding box center [451, 138] width 728 height 124
type input "[PERSON_NAME]"
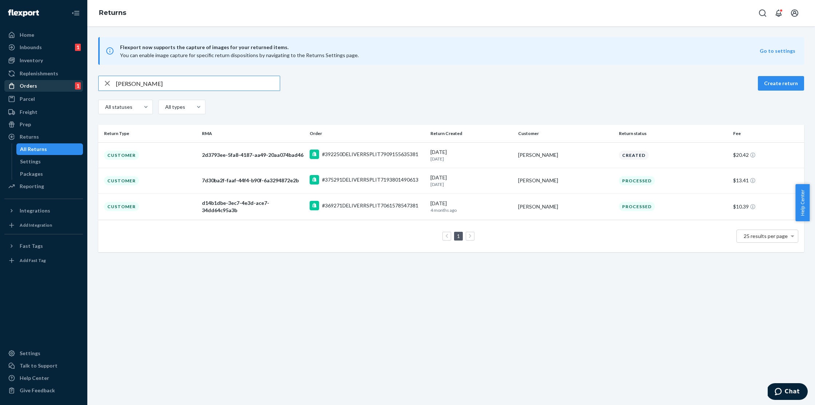
drag, startPoint x: 146, startPoint y: 85, endPoint x: 67, endPoint y: 87, distance: 79.8
click at [67, 87] on div "Home Inbounds 1 Shipping Plans Problems 1 Inventory Products Replenishments Ord…" at bounding box center [407, 202] width 815 height 405
drag, startPoint x: 165, startPoint y: 82, endPoint x: 91, endPoint y: 84, distance: 73.9
click at [91, 84] on div "chelsea Create return All statuses All types Return Type RMA Order Return Creat…" at bounding box center [451, 164] width 728 height 177
click at [406, 61] on div "Flexport now supports the capture of images for your returned items. You can en…" at bounding box center [451, 51] width 706 height 28
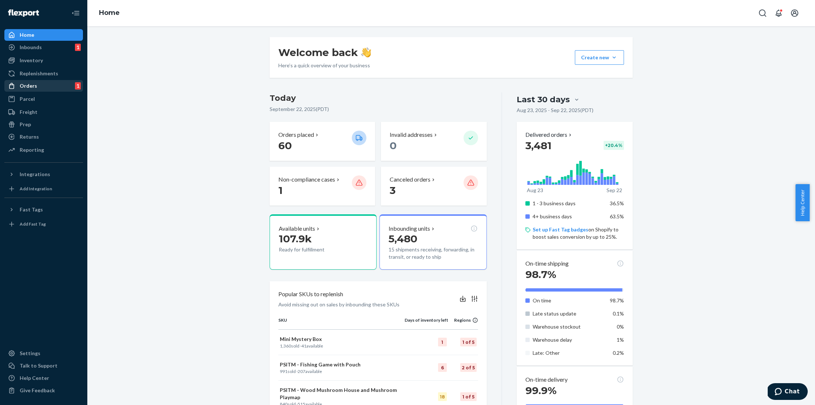
click at [34, 87] on div "Orders" at bounding box center [28, 85] width 17 height 7
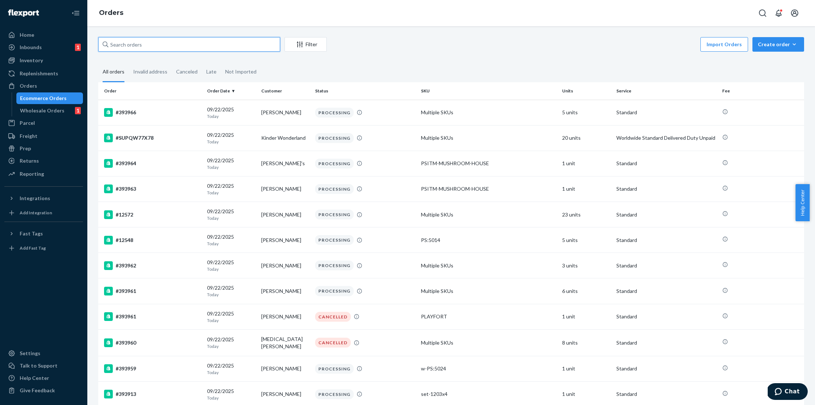
click at [165, 48] on input "text" at bounding box center [189, 44] width 182 height 15
paste input "[EMAIL_ADDRESS][DOMAIN_NAME]"
type input "[EMAIL_ADDRESS][DOMAIN_NAME]"
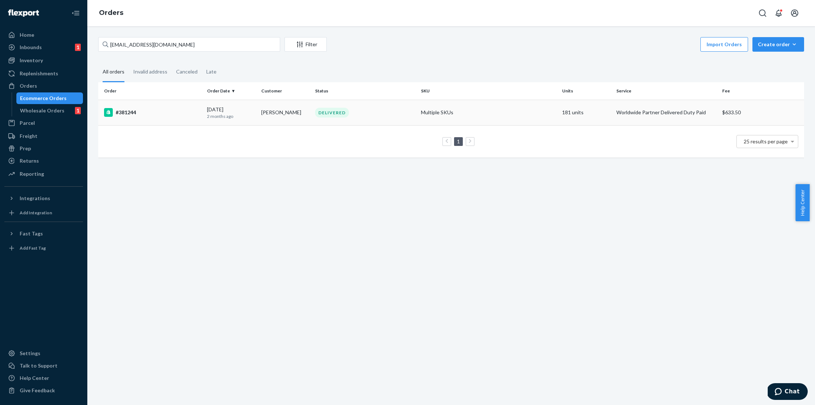
click at [170, 113] on div "#381244" at bounding box center [152, 112] width 97 height 9
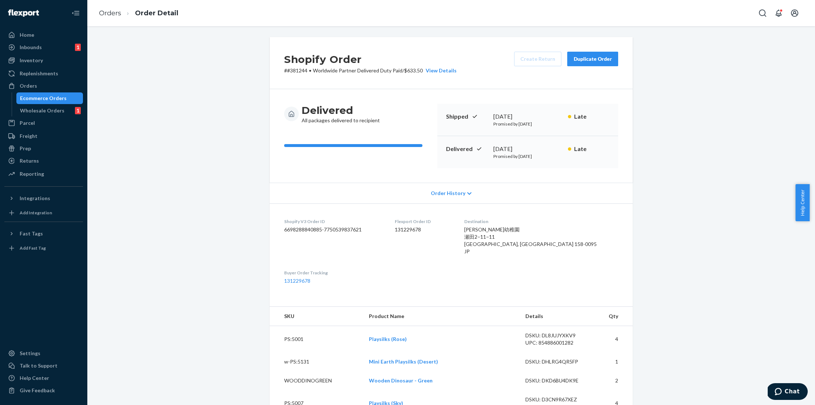
click at [447, 193] on span "Order History" at bounding box center [448, 193] width 35 height 7
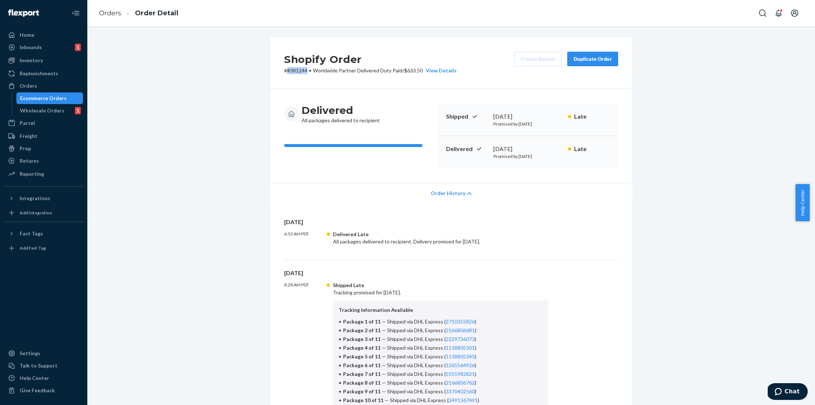
drag, startPoint x: 305, startPoint y: 71, endPoint x: 285, endPoint y: 72, distance: 20.0
click at [285, 72] on p "# #381244 • Worldwide Partner Delivered Duty Paid / $633.50 View Details" at bounding box center [370, 70] width 173 height 7
copy p "#381244"
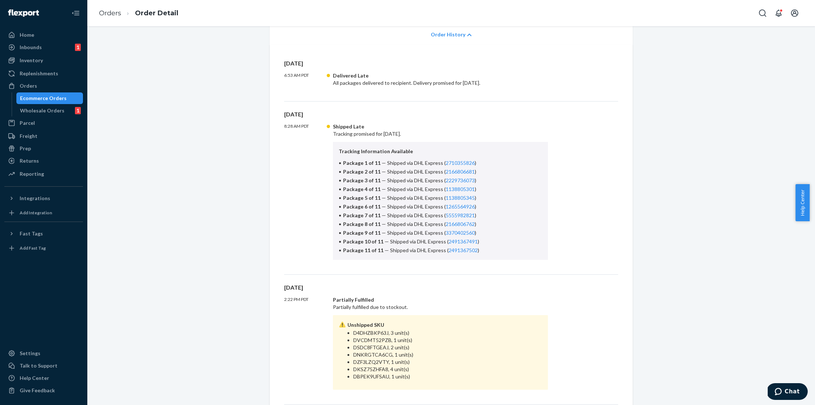
scroll to position [234, 0]
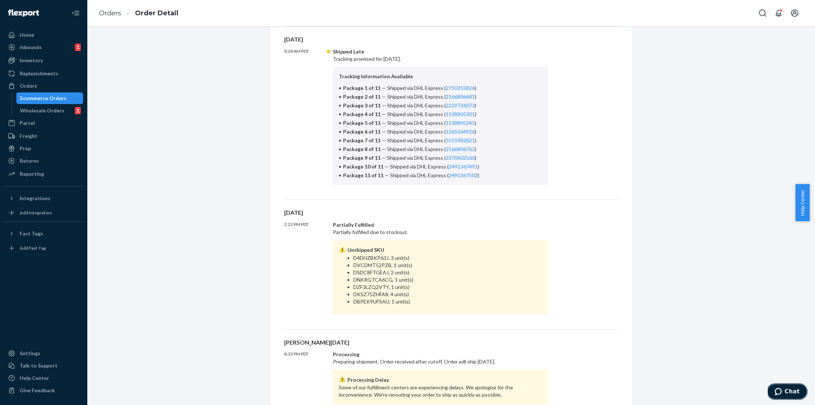
click at [791, 390] on span "Chat" at bounding box center [792, 391] width 15 height 7
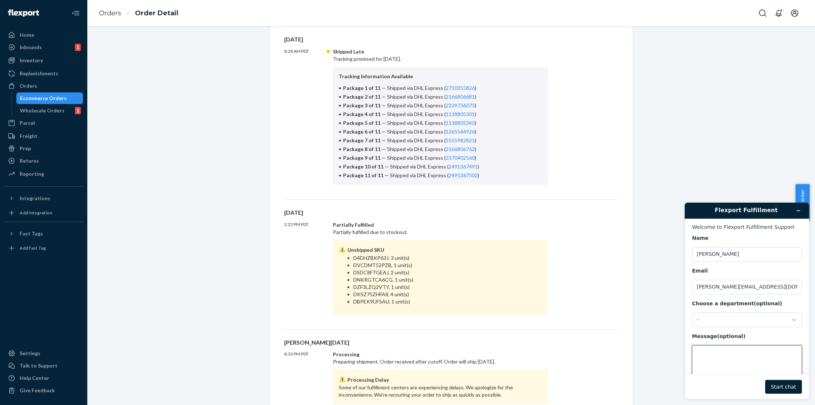
click at [714, 363] on textarea "Message (optional)" at bounding box center [747, 365] width 110 height 41
paste textarea "#381244"
click at [424, 291] on li "DKSZ75ZHFA8, 4 unit(s)" at bounding box center [447, 294] width 189 height 7
drag, startPoint x: 408, startPoint y: 303, endPoint x: 344, endPoint y: 256, distance: 79.7
click at [344, 256] on ul "D4DHZBKP63J, 3 unit(s) DVCDMT52PZB, 1 unit(s) DSDC8FTGEAJ, 2 unit(s) DNKRGTCA6C…" at bounding box center [440, 279] width 203 height 51
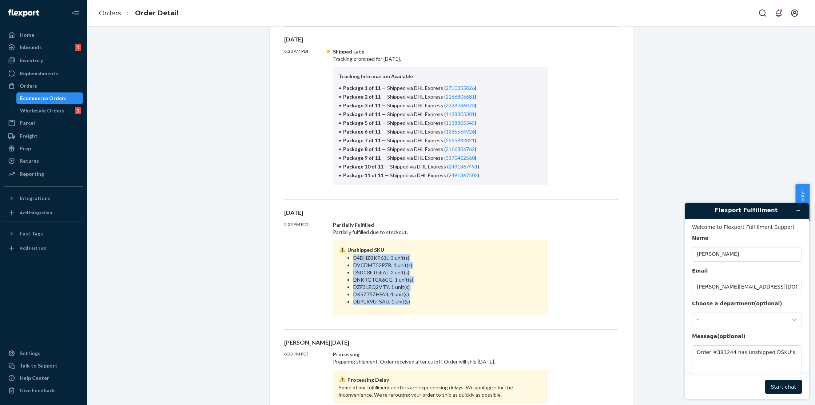
copy ul "D4DHZBKP63J, 3 unit(s) DVCDMT52PZB, 1 unit(s) DSDC8FTGEAJ, 2 unit(s) DNKRGTCA6C…"
click at [707, 363] on textarea "Order #381244 has unshipped DSKU's:" at bounding box center [747, 365] width 110 height 41
paste textarea "D4DHZBKP63J, 3 unit(s) DVCDMT52PZB, 1 unit(s) DSDC8FTGEAJ, 2 unit(s) DNKRGTCA6C…"
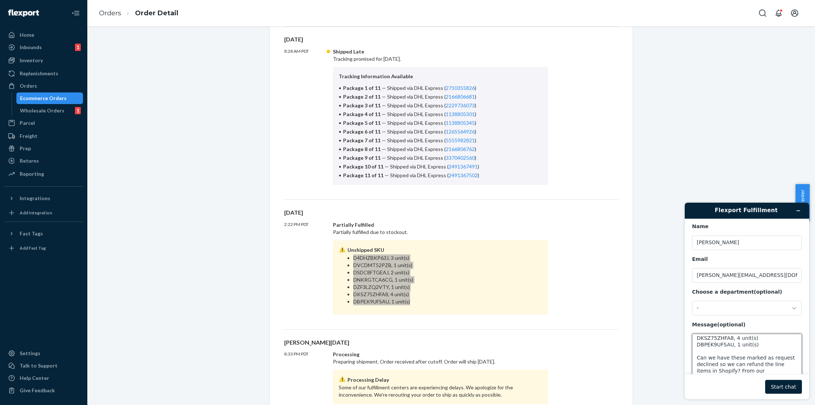
scroll to position [48, 0]
type textarea "Order #381244 has unshipped DSKU's: D4DHZBKP63J, 3 unit(s) DVCDMT52PZB, 1 unit(…"
drag, startPoint x: 787, startPoint y: 385, endPoint x: 707, endPoint y: 326, distance: 99.4
click at [787, 385] on button "Start chat" at bounding box center [784, 387] width 37 height 14
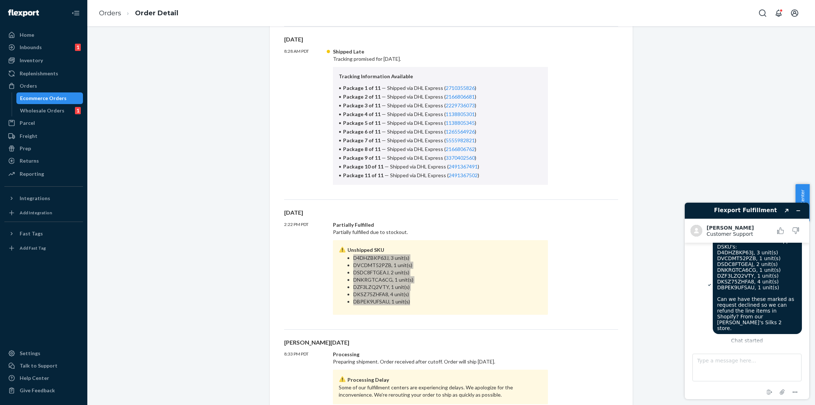
scroll to position [51, 0]
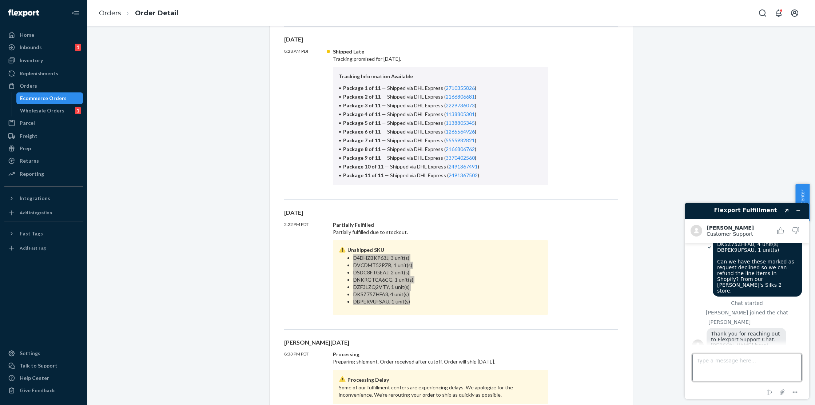
click at [746, 369] on textarea "Type a message here..." at bounding box center [747, 368] width 109 height 28
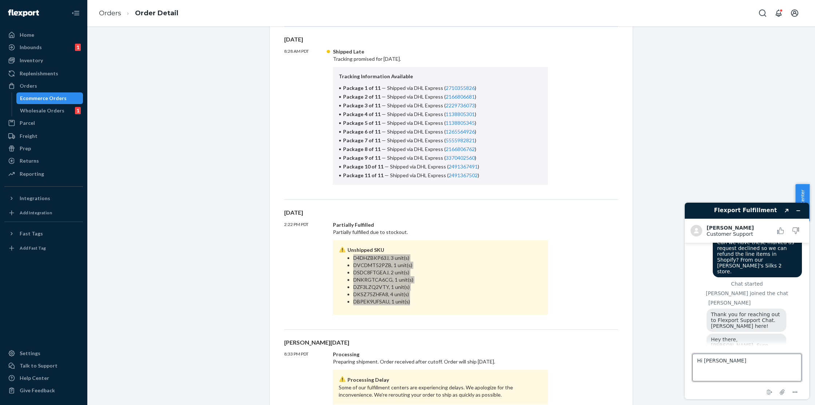
scroll to position [68, 0]
type textarea "Hi [PERSON_NAME], thanks!"
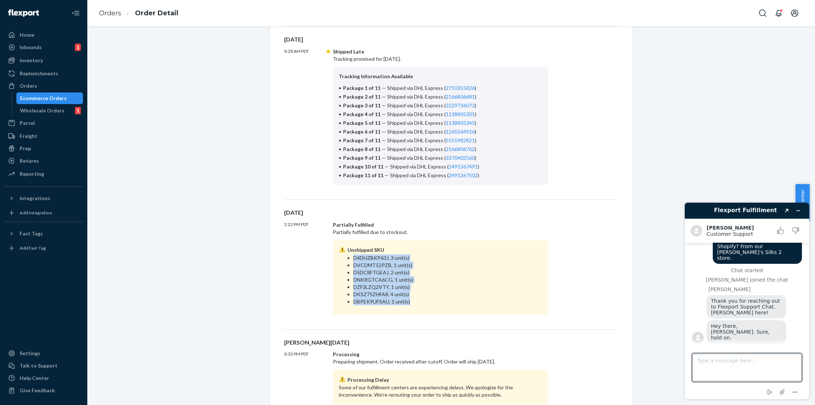
click at [390, 258] on li "D4DHZBKP63J, 3 unit(s)" at bounding box center [447, 257] width 189 height 7
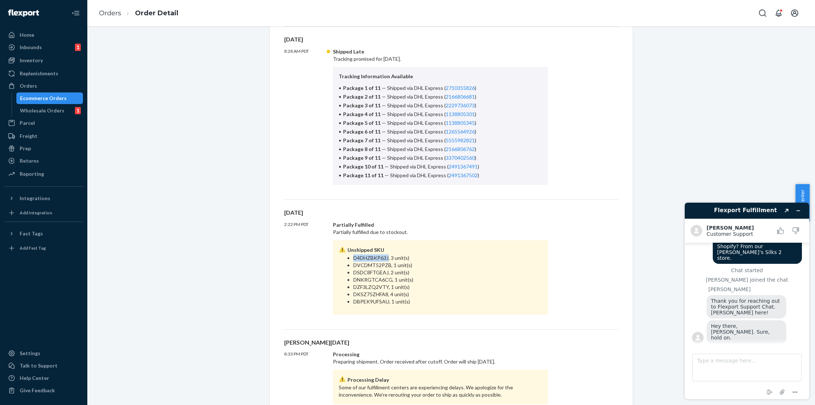
drag, startPoint x: 386, startPoint y: 258, endPoint x: 352, endPoint y: 259, distance: 33.5
click at [353, 259] on li "D4DHZBKP63J, 3 unit(s)" at bounding box center [447, 257] width 189 height 7
copy li "D4DHZBKP63J"
drag, startPoint x: 388, startPoint y: 266, endPoint x: 351, endPoint y: 265, distance: 37.2
click at [353, 265] on li "DVCDMT52PZB, 1 unit(s)" at bounding box center [447, 265] width 189 height 7
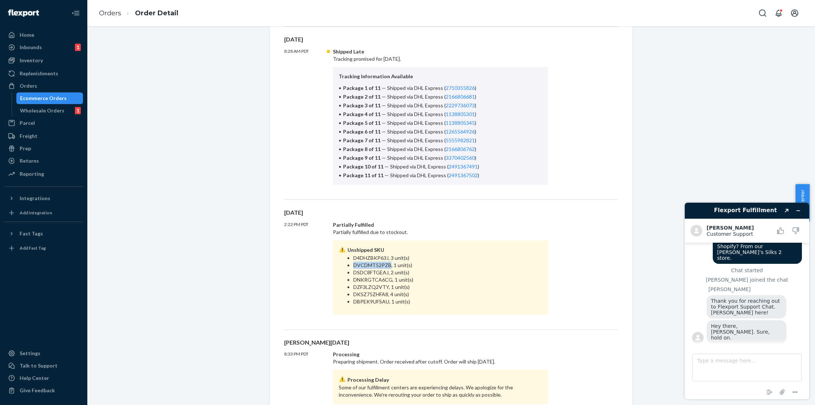
copy li "DVCDMT52PZB"
drag, startPoint x: 386, startPoint y: 273, endPoint x: 348, endPoint y: 274, distance: 37.9
click at [348, 274] on ul "D4DHZBKP63J, 3 unit(s) DVCDMT52PZB, 1 unit(s) DSDC8FTGEAJ, 2 unit(s) DNKRGTCA6C…" at bounding box center [440, 279] width 203 height 51
copy li "DSDC8FTGEAJ"
drag, startPoint x: 389, startPoint y: 281, endPoint x: 352, endPoint y: 281, distance: 36.8
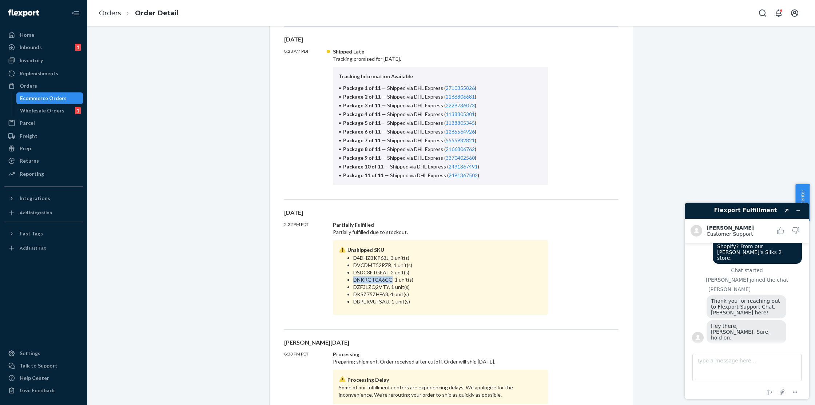
click at [353, 281] on li "DNKRGTCA6CG, 1 unit(s)" at bounding box center [447, 279] width 189 height 7
copy li "DNKRGTCA6CG"
drag, startPoint x: 385, startPoint y: 288, endPoint x: 352, endPoint y: 289, distance: 32.4
click at [353, 289] on li "DZF3LZQ2VTY, 1 unit(s)" at bounding box center [447, 287] width 189 height 7
copy li "DZF3LZQ2VTY"
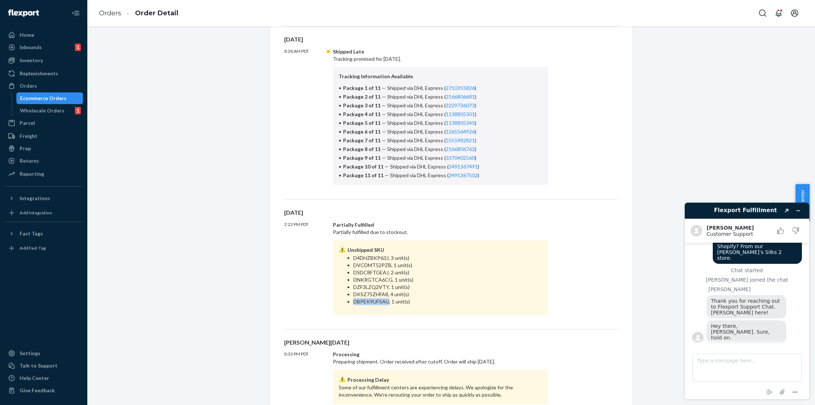
drag, startPoint x: 387, startPoint y: 303, endPoint x: 349, endPoint y: 302, distance: 37.1
click at [349, 302] on ul "D4DHZBKP63J, 3 unit(s) DVCDMT52PZB, 1 unit(s) DSDC8FTGEAJ, 2 unit(s) DNKRGTCA6C…" at bounding box center [440, 279] width 203 height 51
copy li "DBPEK9UFSAU"
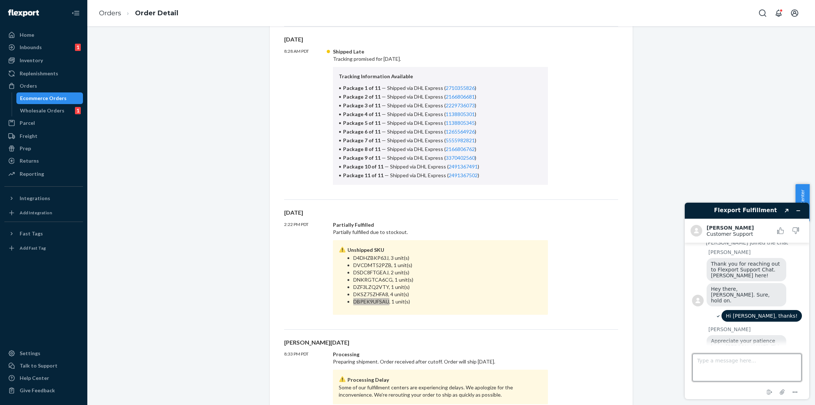
click at [735, 364] on textarea "Type a message here..." at bounding box center [747, 368] width 109 height 28
type textarea "Thanks [PERSON_NAME]! I appreciate the help."
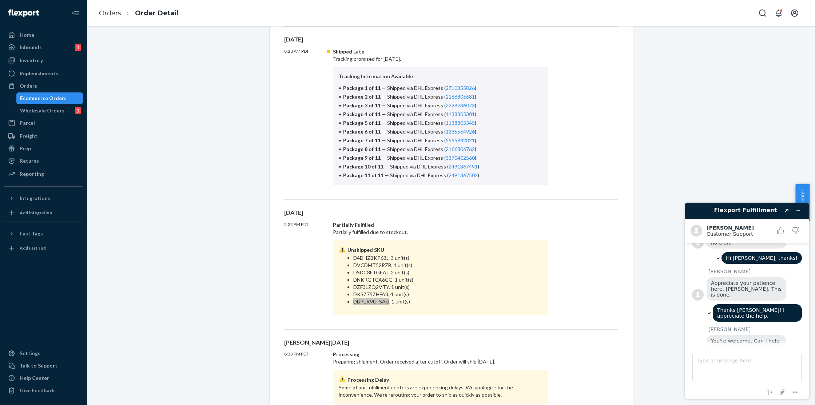
scroll to position [178, 0]
click at [715, 361] on textarea "Type a message here..." at bounding box center [747, 368] width 109 height 28
type textarea "That's it! Have a great day!"
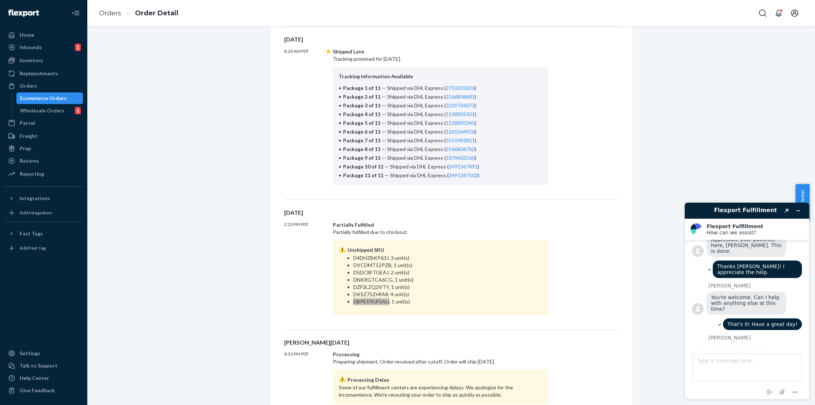
scroll to position [253, 0]
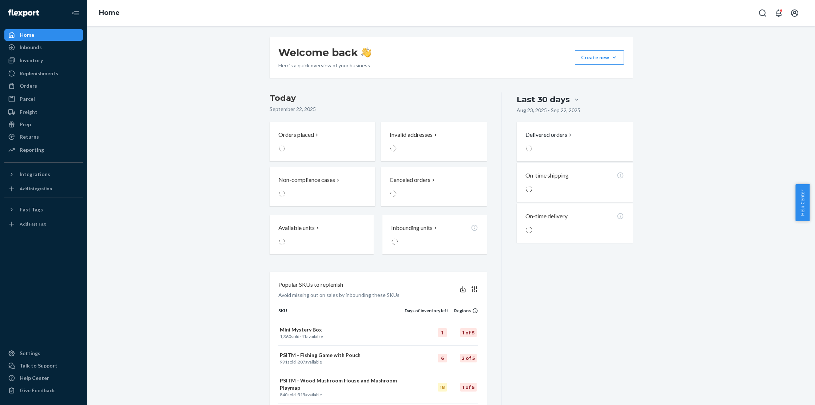
scroll to position [86, 0]
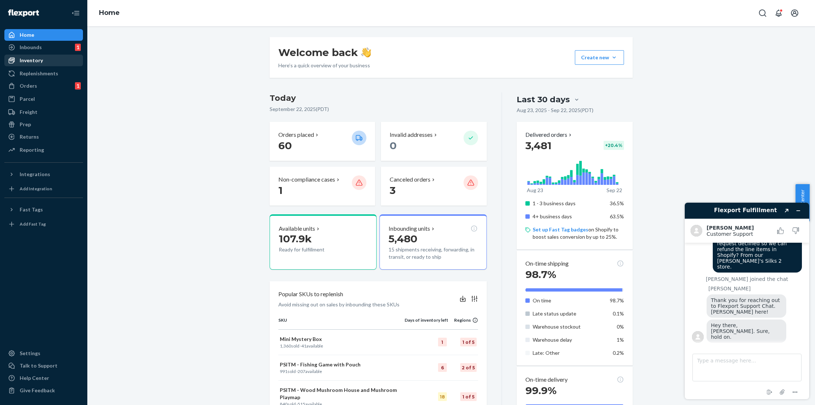
click at [47, 63] on div "Inventory" at bounding box center [43, 60] width 77 height 10
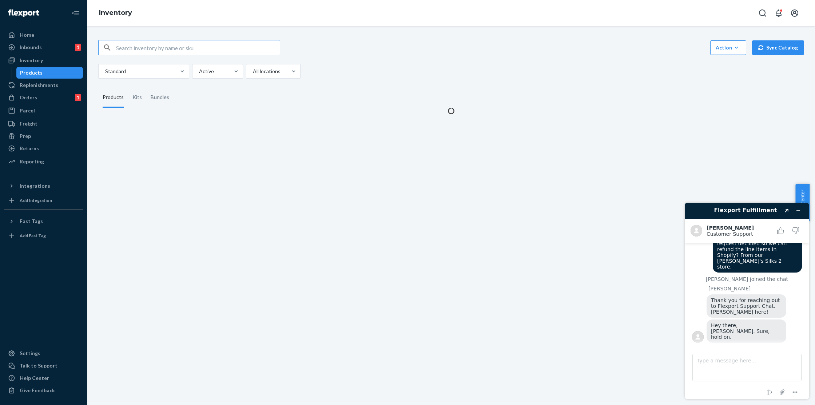
click at [161, 48] on input "text" at bounding box center [198, 47] width 164 height 15
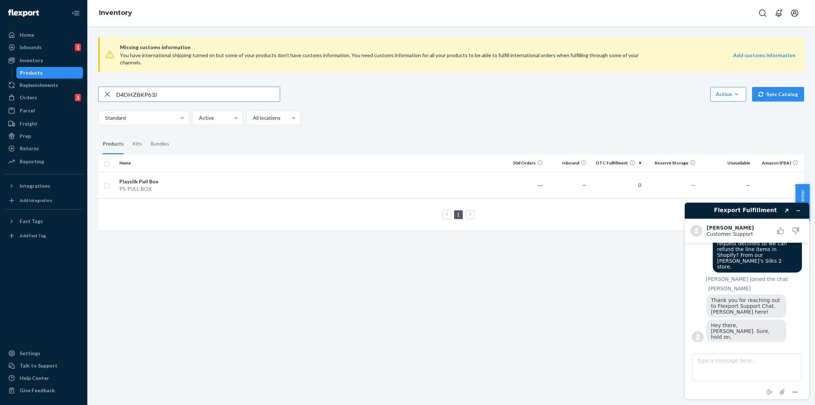
drag, startPoint x: 173, startPoint y: 87, endPoint x: 114, endPoint y: 89, distance: 59.7
click at [114, 89] on div "D4DHZBKP63J" at bounding box center [189, 94] width 181 height 15
paste input "VCDMT52PZB"
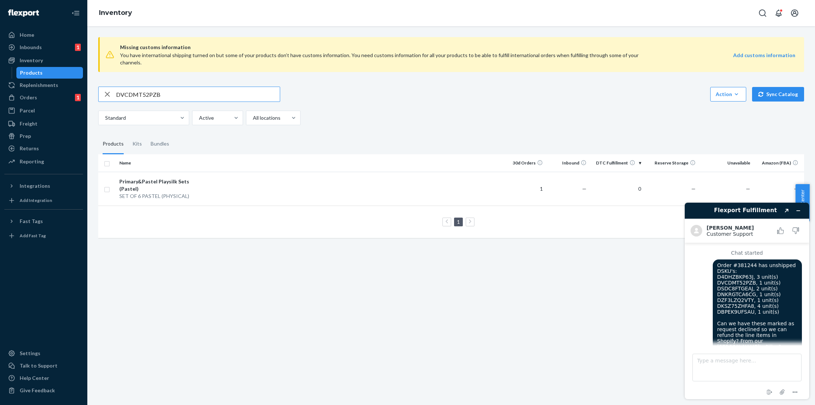
drag, startPoint x: 174, startPoint y: 87, endPoint x: 99, endPoint y: 89, distance: 74.6
click at [99, 89] on div "DVCDMT52PZB" at bounding box center [189, 94] width 181 height 15
paste input "SDC8FTGEAJ"
drag, startPoint x: 178, startPoint y: 86, endPoint x: 80, endPoint y: 87, distance: 97.2
click at [80, 87] on div "Home Inbounds 1 Shipping Plans Problems 1 Inventory Products Replenishments Ord…" at bounding box center [407, 202] width 815 height 405
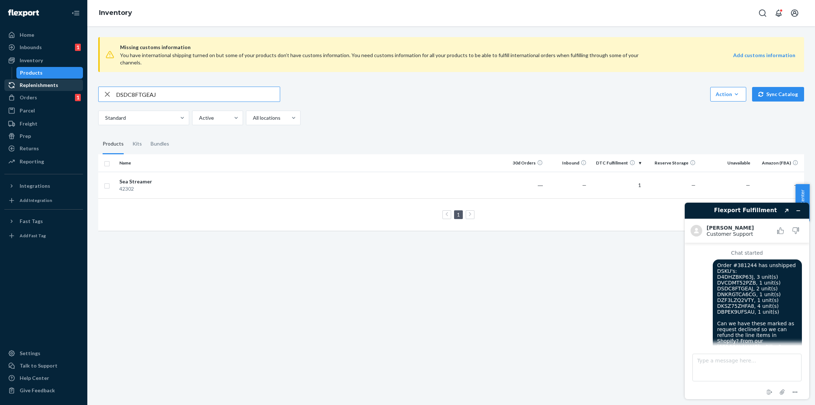
paste input "NKRGTCA6CG"
drag, startPoint x: 176, startPoint y: 88, endPoint x: 80, endPoint y: 91, distance: 96.1
click at [80, 91] on div "Home Inbounds 1 Shipping Plans Problems 1 Inventory Products Replenishments Ord…" at bounding box center [407, 202] width 815 height 405
drag, startPoint x: 171, startPoint y: 87, endPoint x: 122, endPoint y: 86, distance: 49.1
click at [122, 87] on input "DNKRGTCA6CG" at bounding box center [198, 94] width 164 height 15
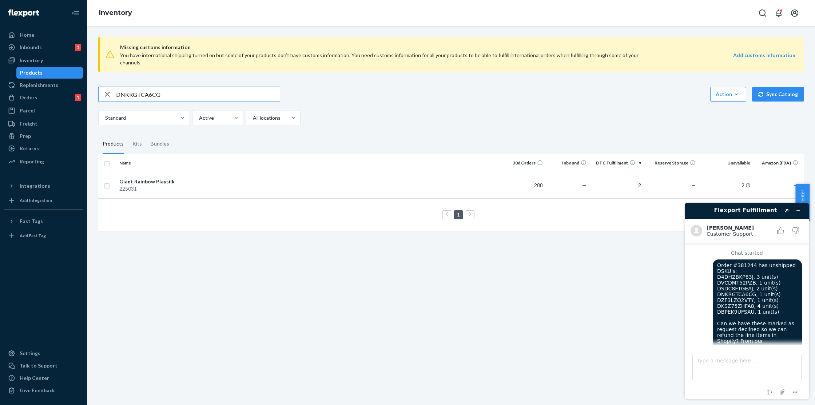
click at [121, 87] on input "DNKRGTCA6CG" at bounding box center [198, 94] width 164 height 15
drag, startPoint x: 200, startPoint y: 87, endPoint x: 108, endPoint y: 83, distance: 92.2
click at [108, 87] on div "DNKRGTCA6CG" at bounding box center [189, 94] width 181 height 15
paste input "ZF3LZQ2VTY"
drag, startPoint x: 183, startPoint y: 85, endPoint x: 89, endPoint y: 91, distance: 94.1
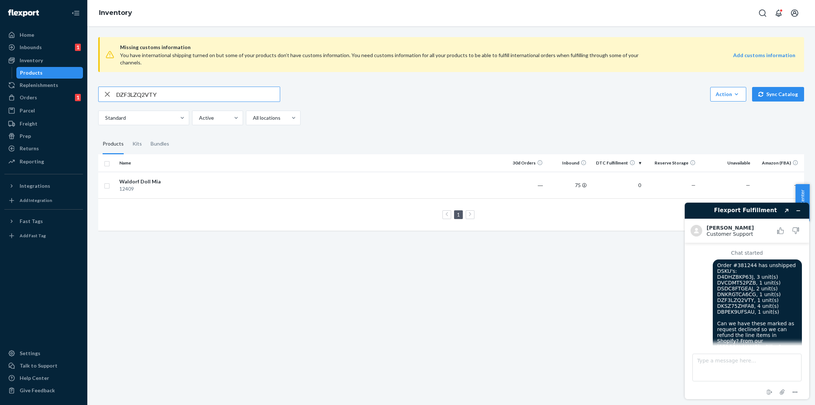
click at [89, 91] on div "Missing customs information You have international shipping turned on but some …" at bounding box center [451, 215] width 728 height 379
drag, startPoint x: 166, startPoint y: 85, endPoint x: 102, endPoint y: 84, distance: 64.8
click at [102, 87] on div "DZF3LZQ2VTY" at bounding box center [189, 94] width 181 height 15
paste input "BPEK9UFSAU"
type input "DBPEK9UFSAU"
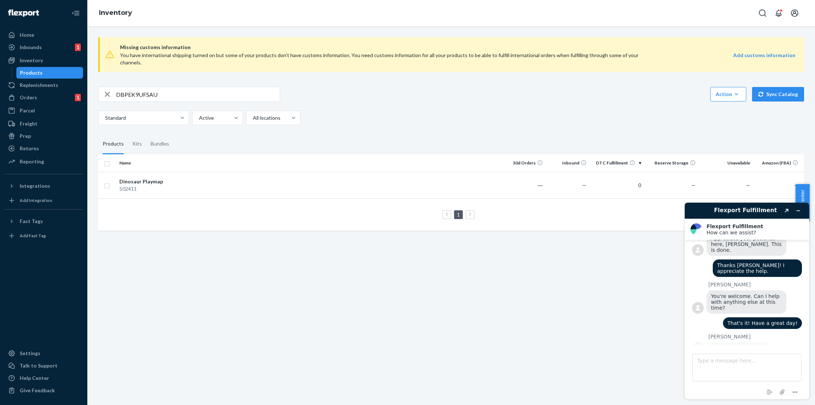
scroll to position [256, 0]
